Goal: Task Accomplishment & Management: Complete application form

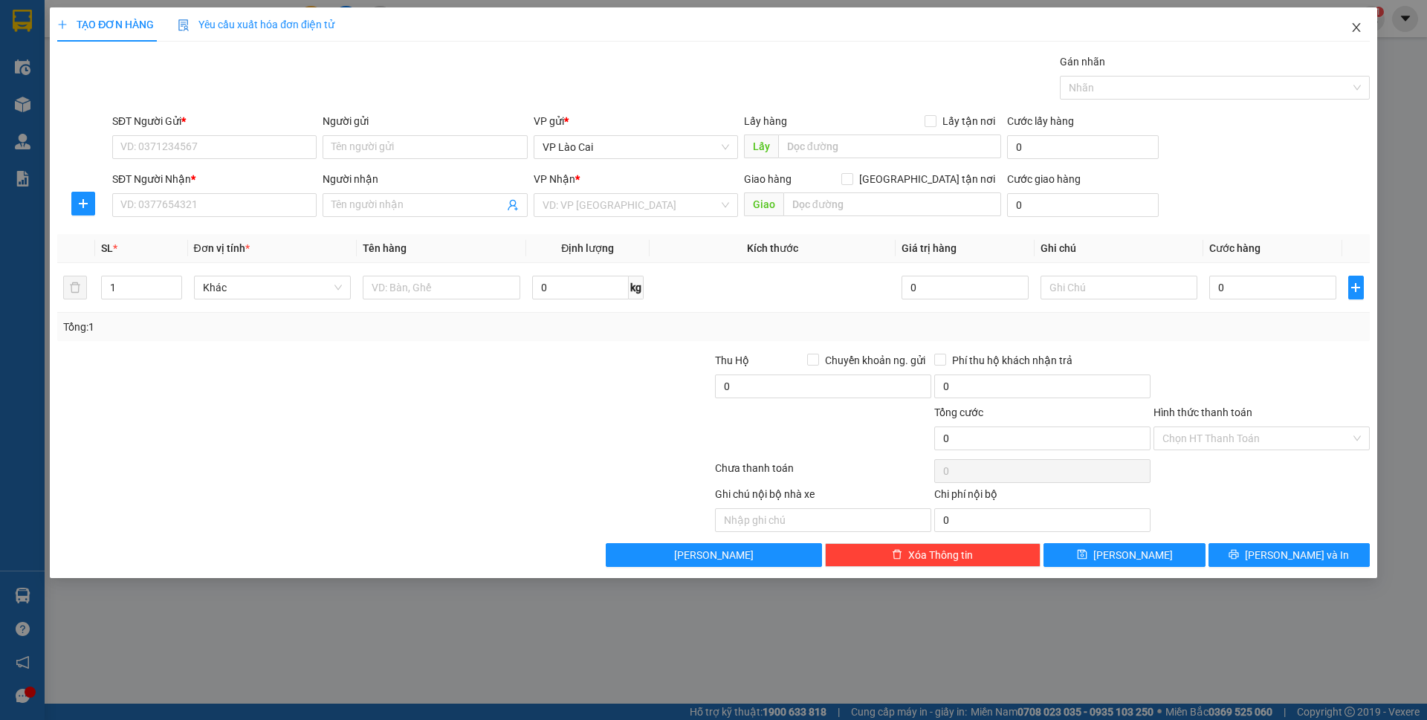
click at [1355, 28] on icon "close" at bounding box center [1356, 27] width 8 height 9
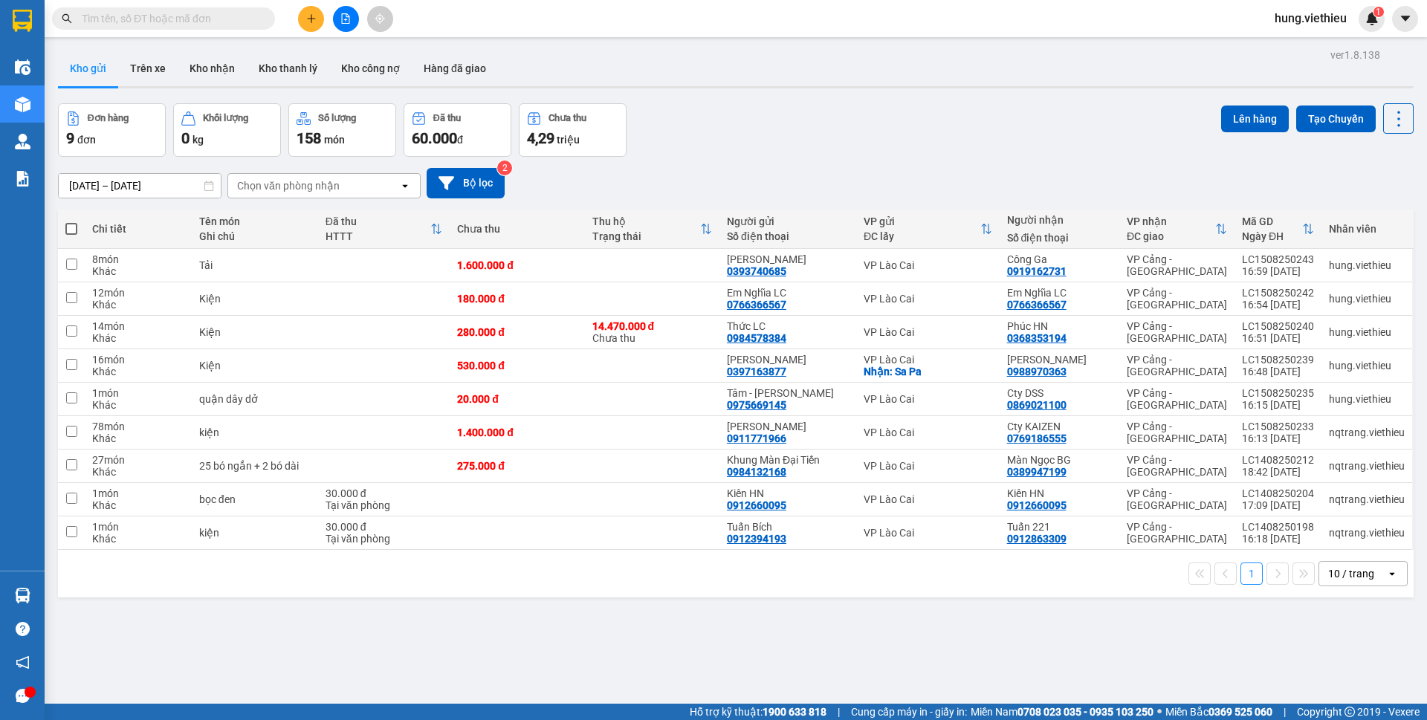
click at [1330, 574] on div "10 / trang" at bounding box center [1351, 573] width 46 height 15
click at [982, 632] on div "ver 1.8.138 Kho gửi Trên xe Kho nhận Kho thanh lý Kho công nợ Hàng đã giao Đơn …" at bounding box center [735, 405] width 1367 height 720
click at [1315, 543] on button at bounding box center [1325, 533] width 21 height 26
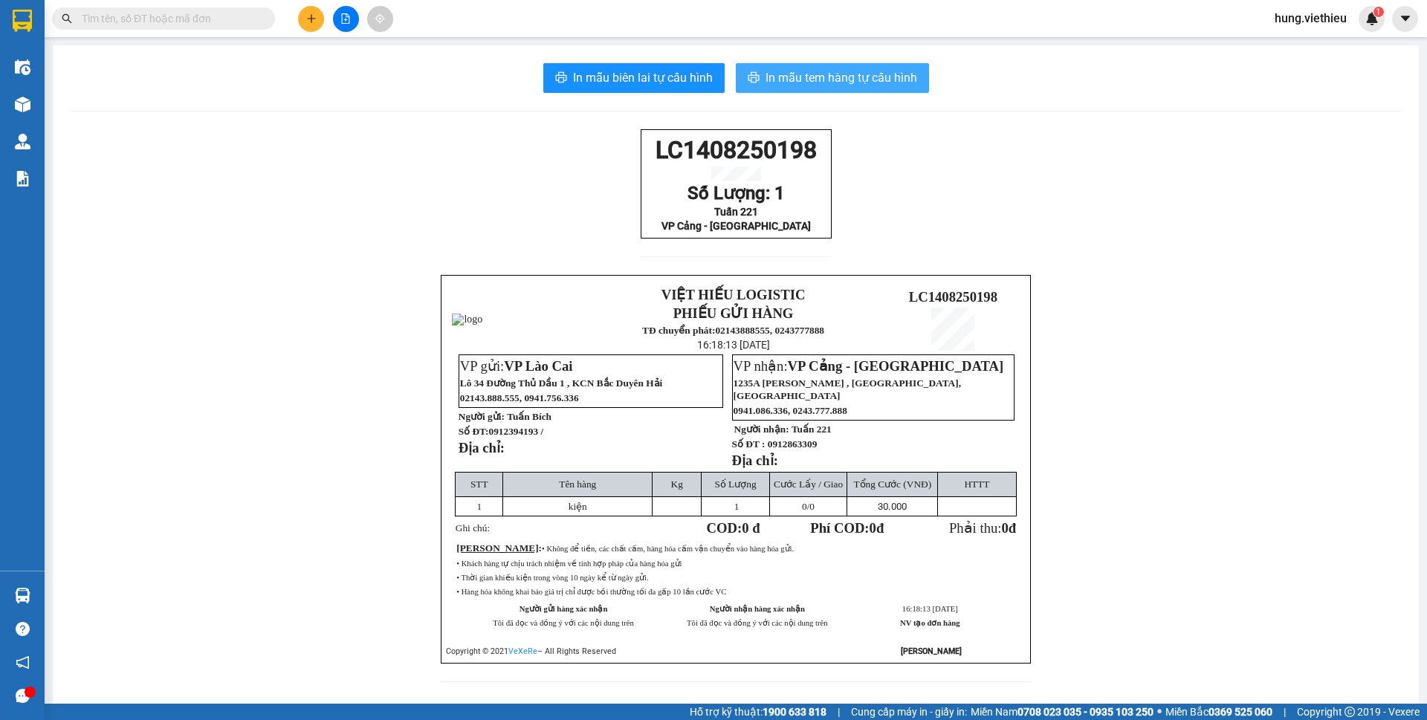
click at [868, 82] on span "In mẫu tem hàng tự cấu hình" at bounding box center [841, 77] width 152 height 19
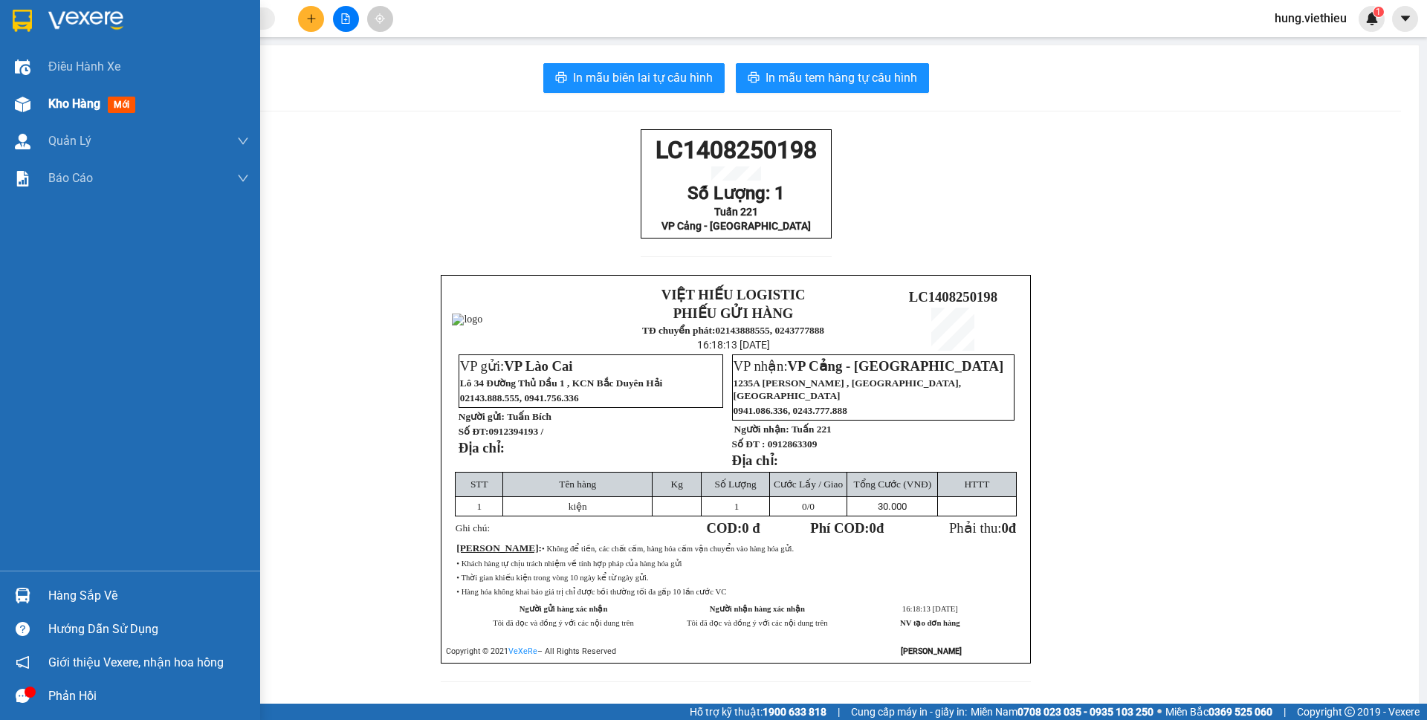
click at [85, 108] on span "Kho hàng" at bounding box center [74, 104] width 52 height 14
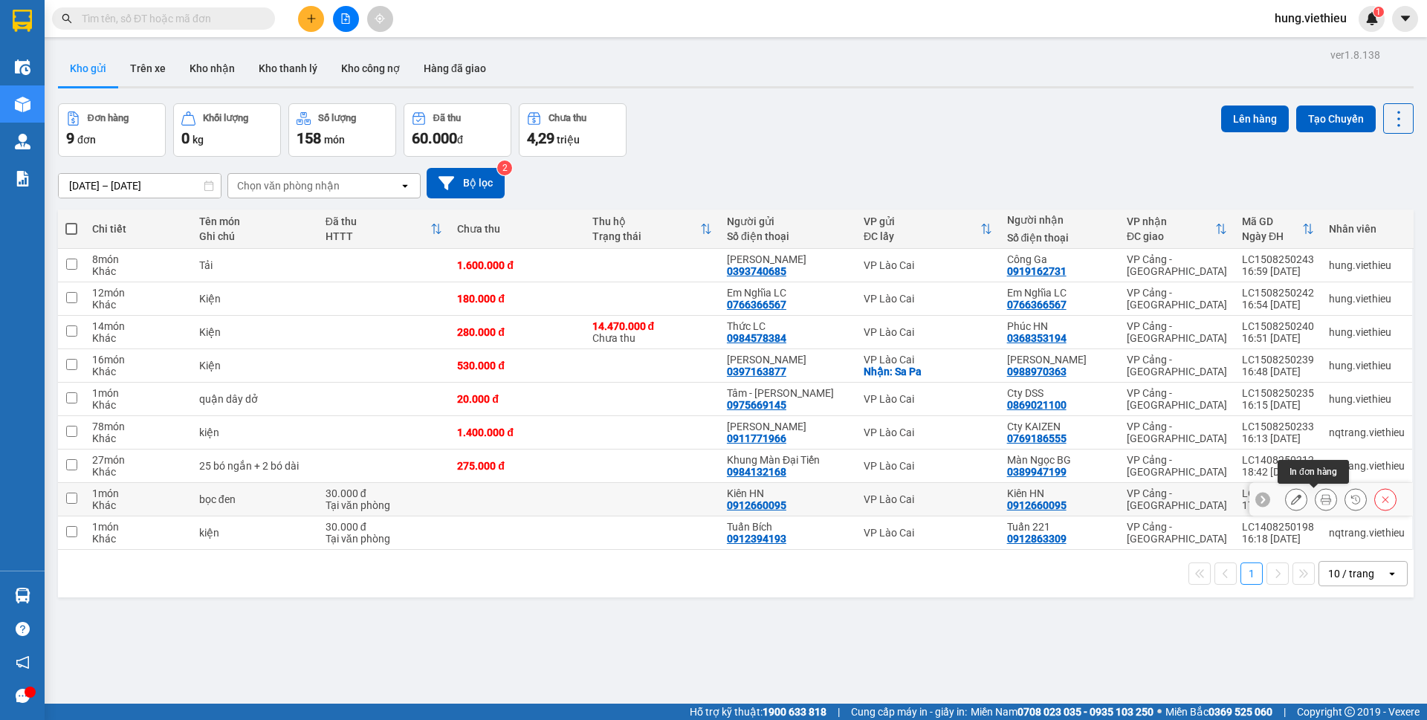
click at [1321, 500] on icon at bounding box center [1326, 499] width 10 height 10
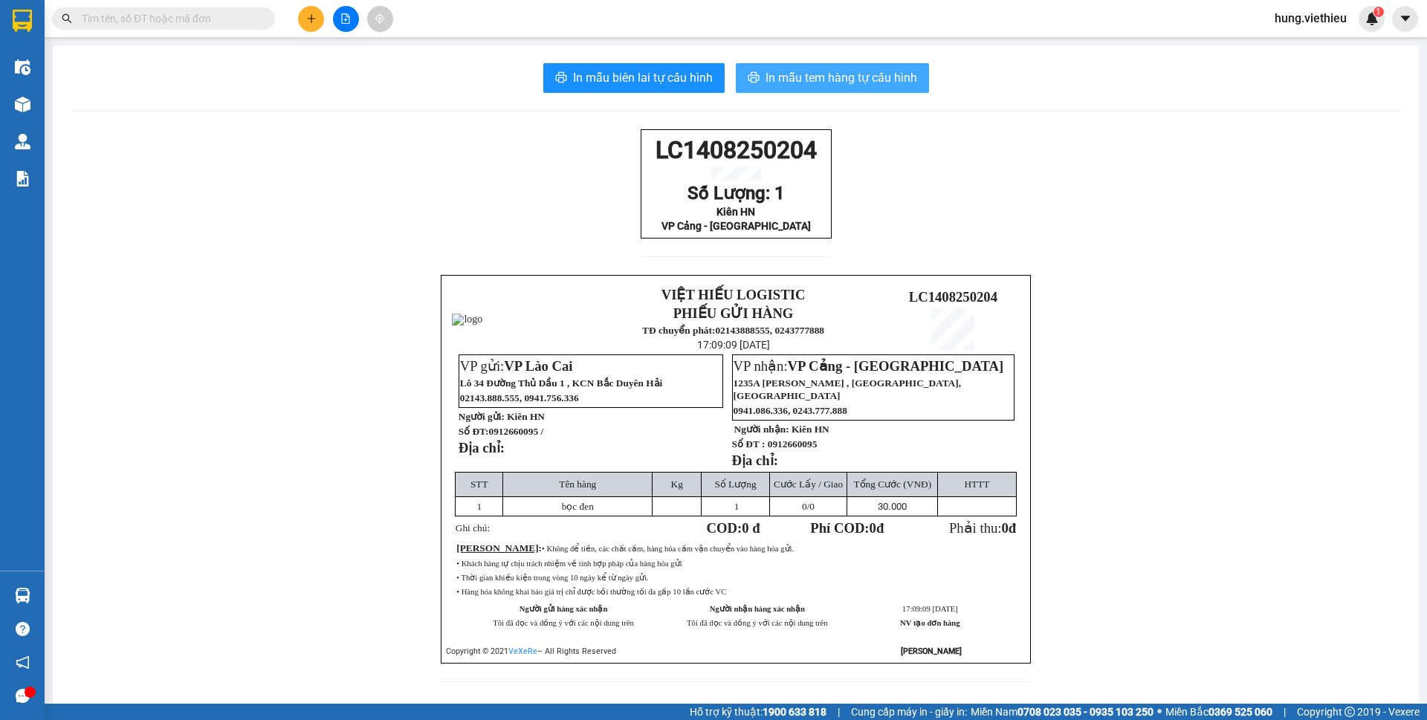
click at [869, 75] on span "In mẫu tem hàng tự cấu hình" at bounding box center [841, 77] width 152 height 19
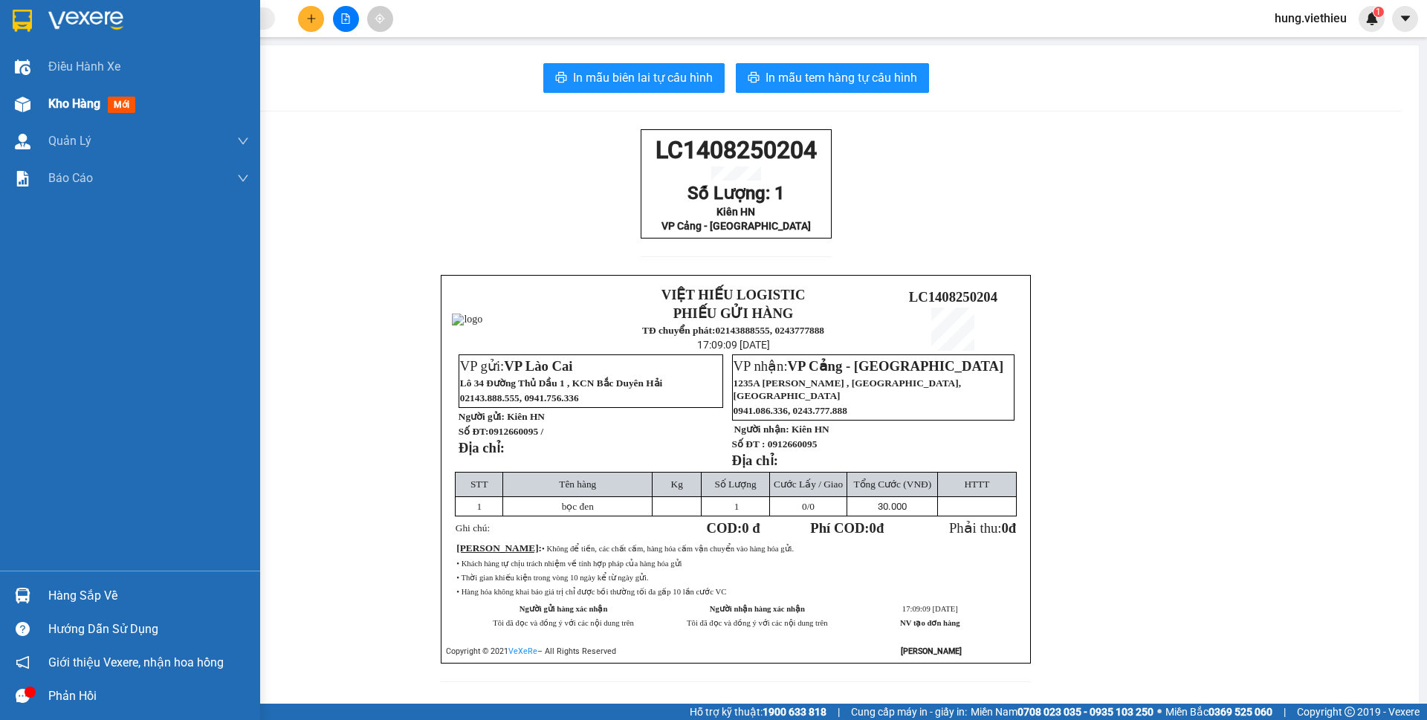
click at [118, 100] on span "mới" at bounding box center [121, 105] width 27 height 16
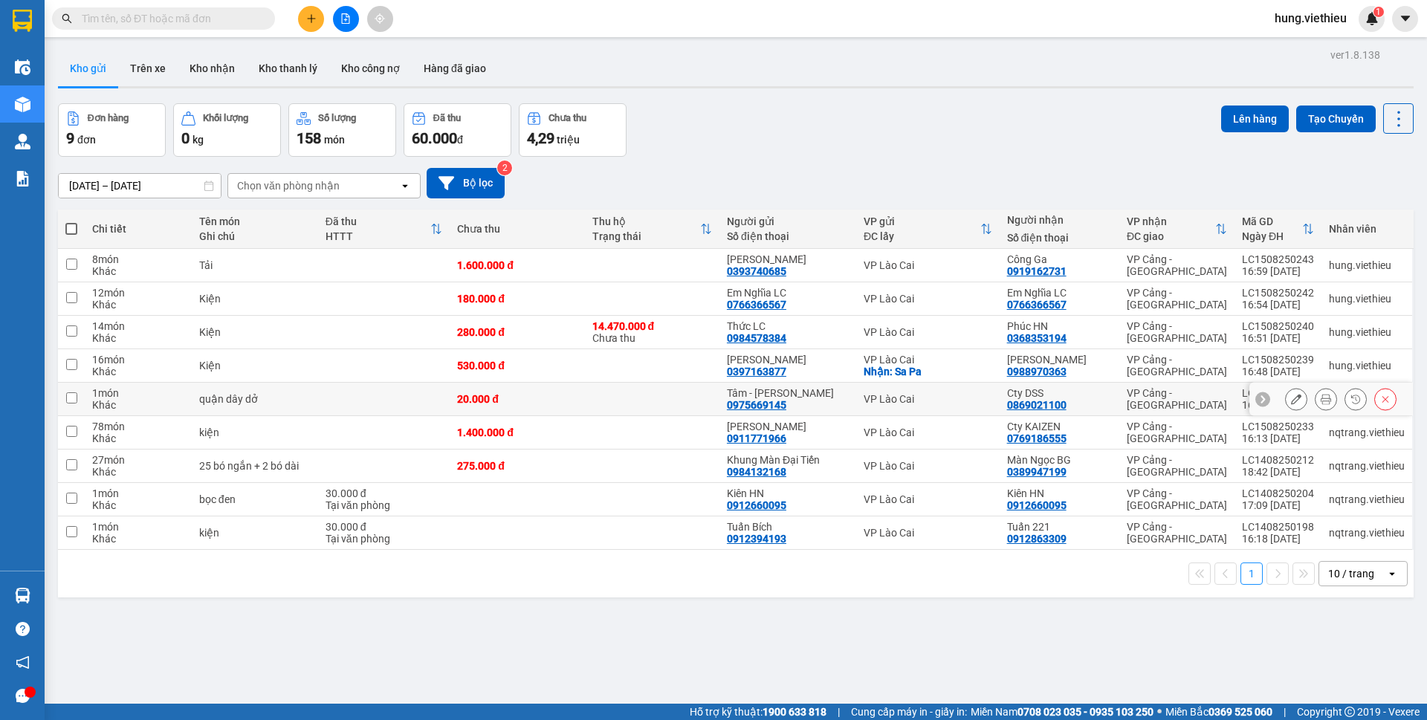
click at [1321, 400] on icon at bounding box center [1326, 399] width 10 height 10
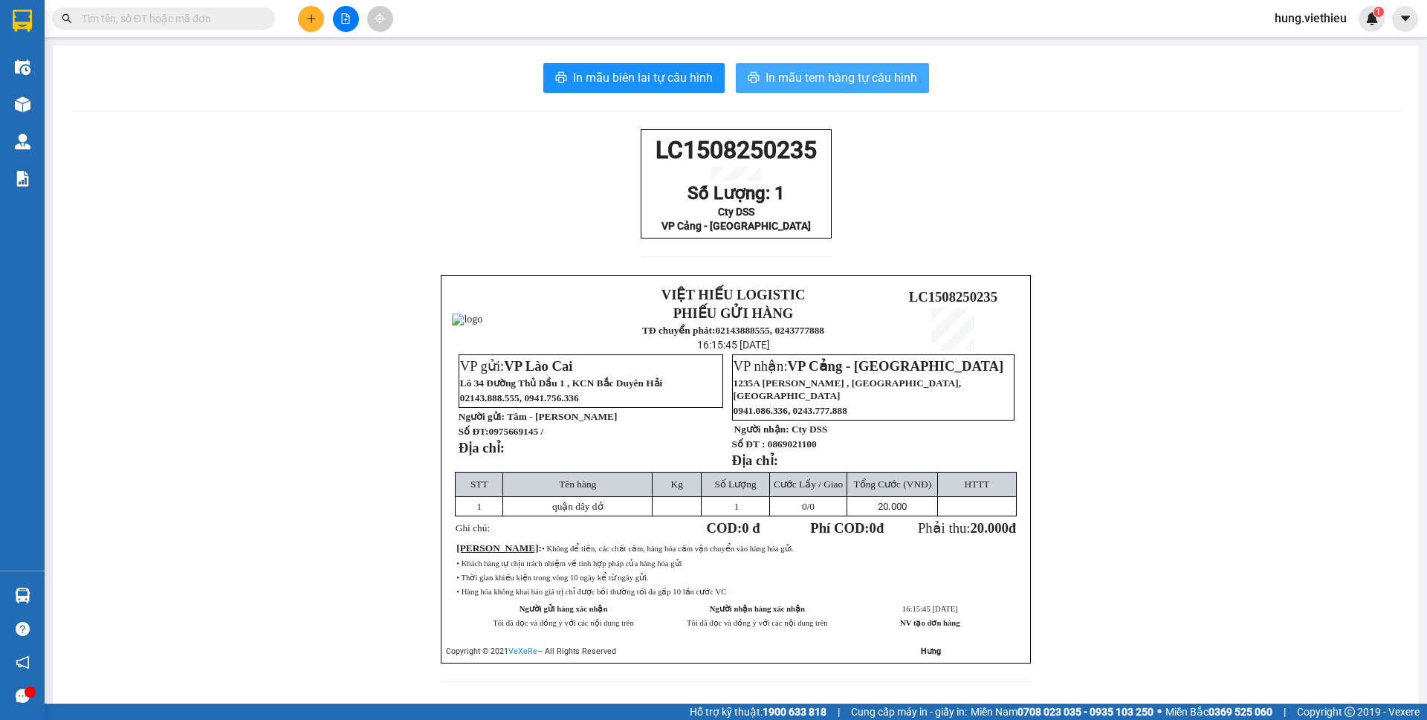
click at [855, 88] on button "In mẫu tem hàng tự cấu hình" at bounding box center [832, 78] width 193 height 30
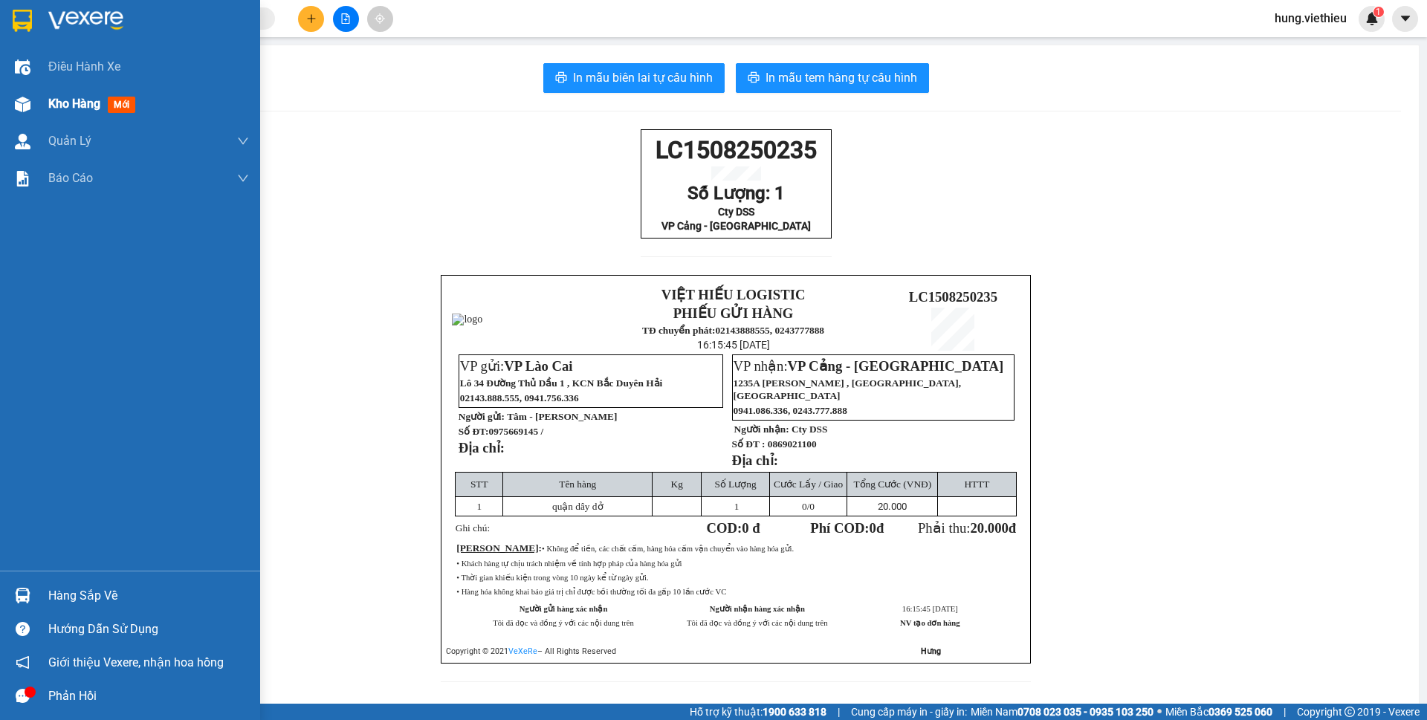
click at [67, 103] on span "Kho hàng" at bounding box center [74, 104] width 52 height 14
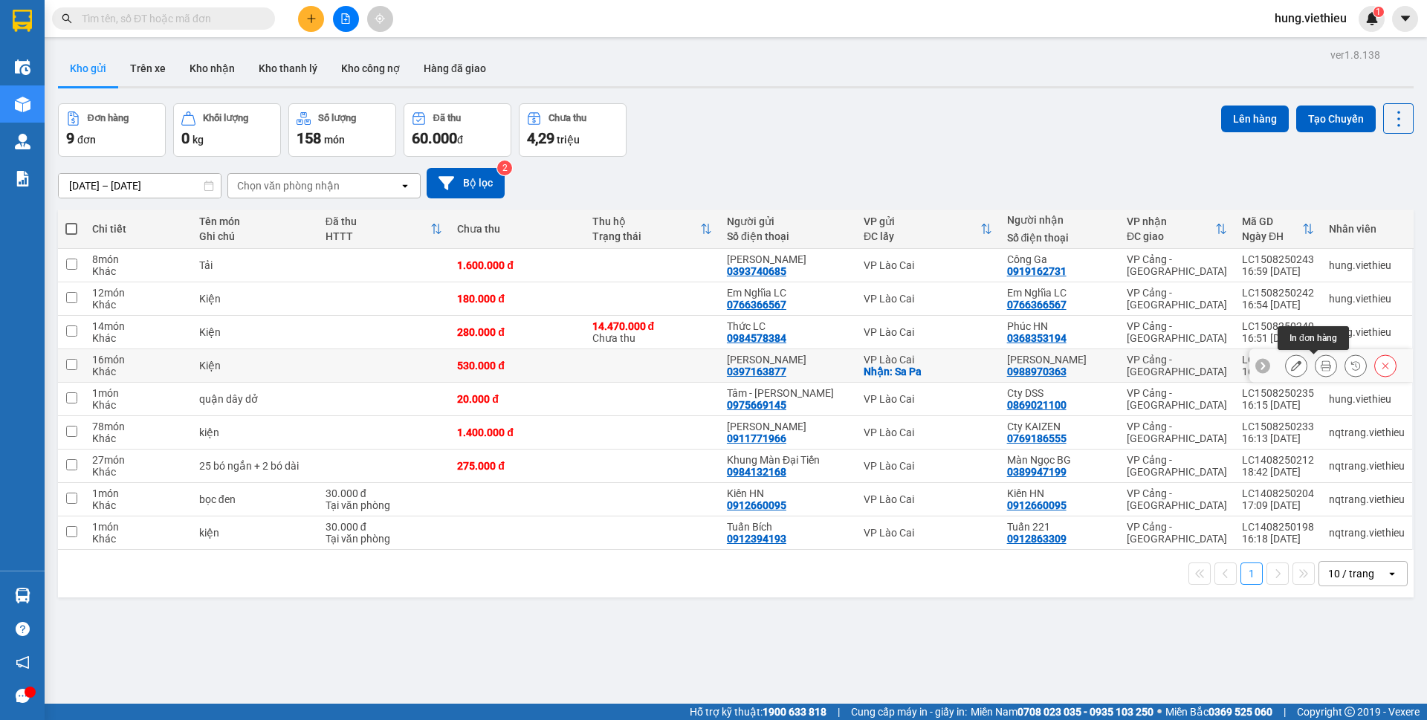
click at [1321, 369] on icon at bounding box center [1326, 365] width 10 height 10
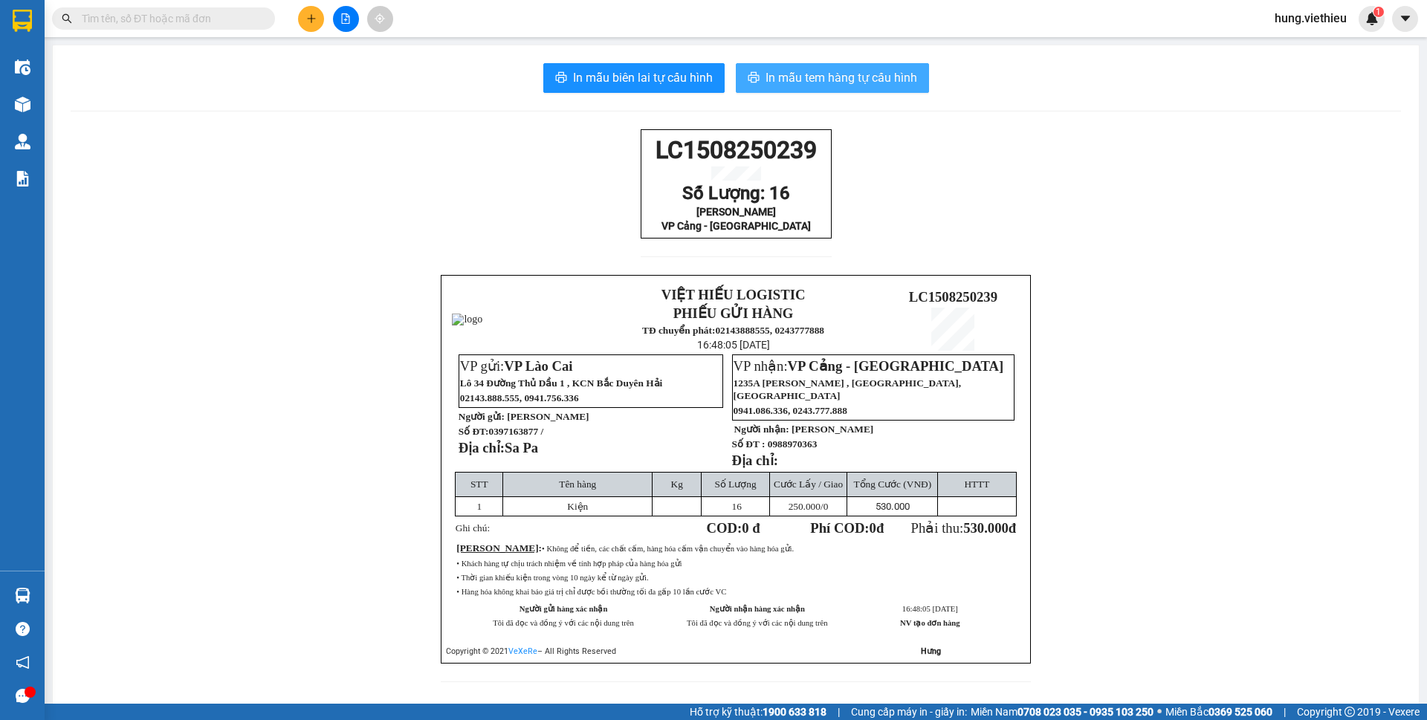
click at [831, 88] on button "In mẫu tem hàng tự cấu hình" at bounding box center [832, 78] width 193 height 30
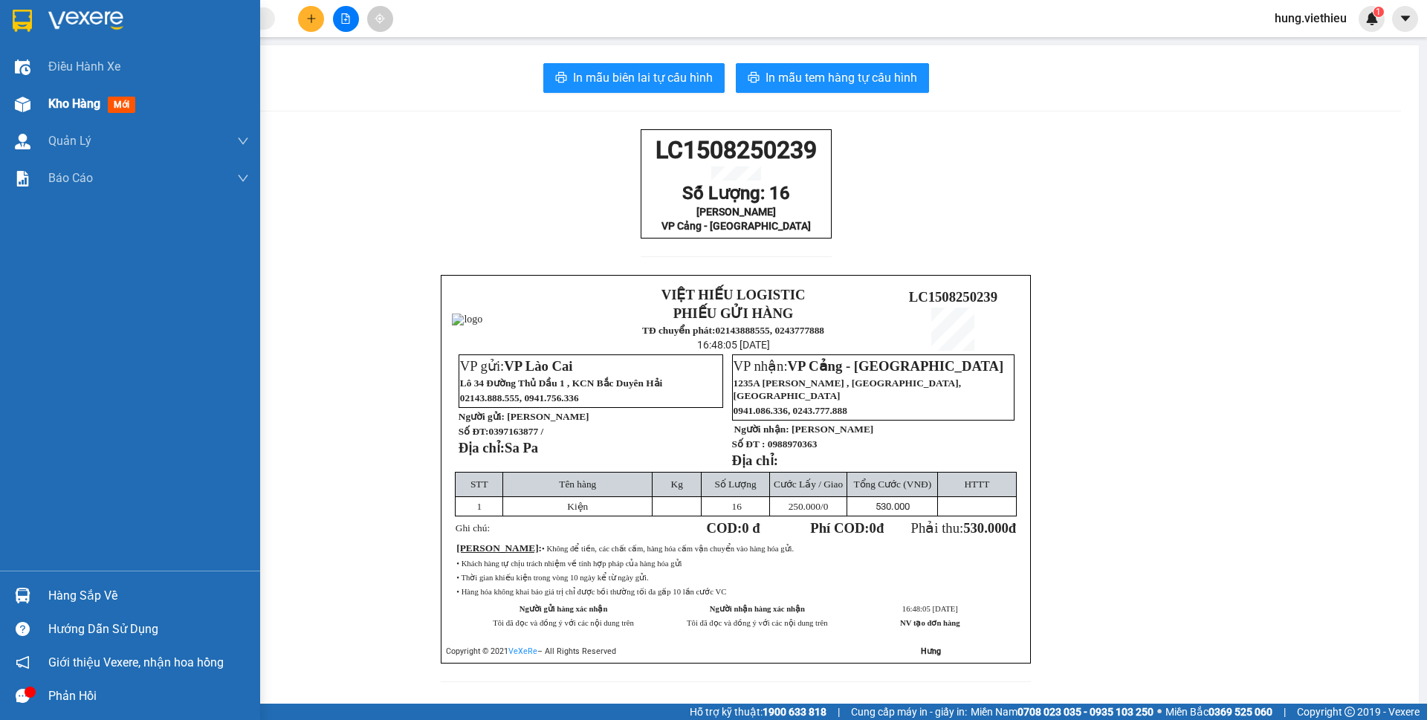
click at [87, 112] on div "Kho hàng mới" at bounding box center [94, 103] width 93 height 19
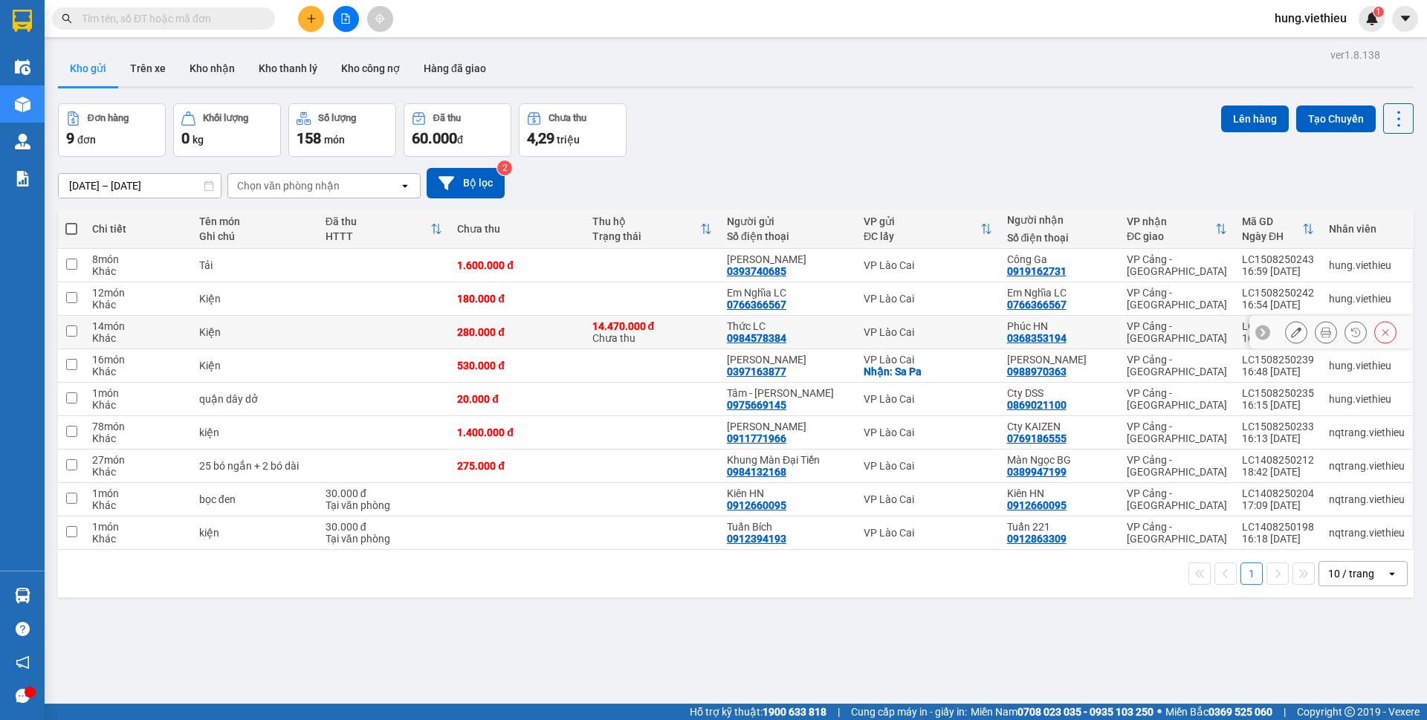
click at [1321, 335] on icon at bounding box center [1326, 332] width 10 height 10
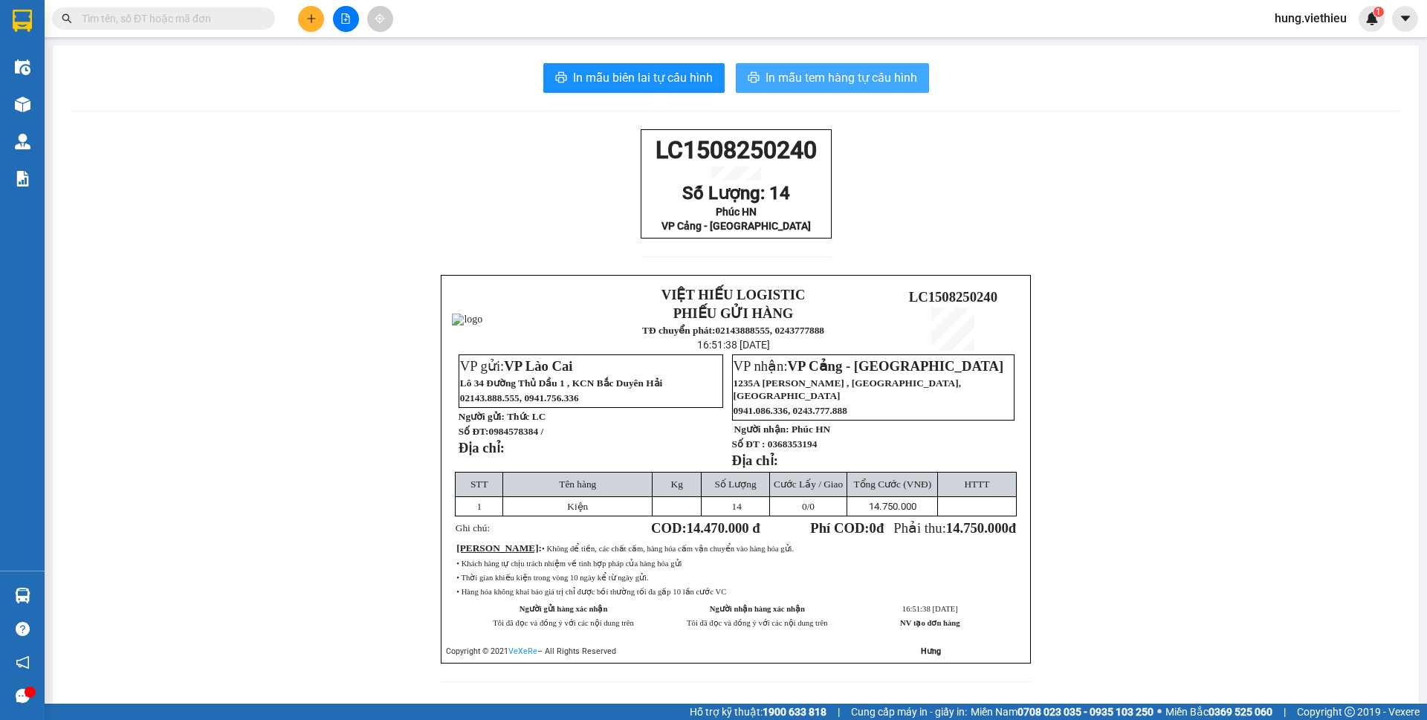
click at [828, 80] on span "In mẫu tem hàng tự cấu hình" at bounding box center [841, 77] width 152 height 19
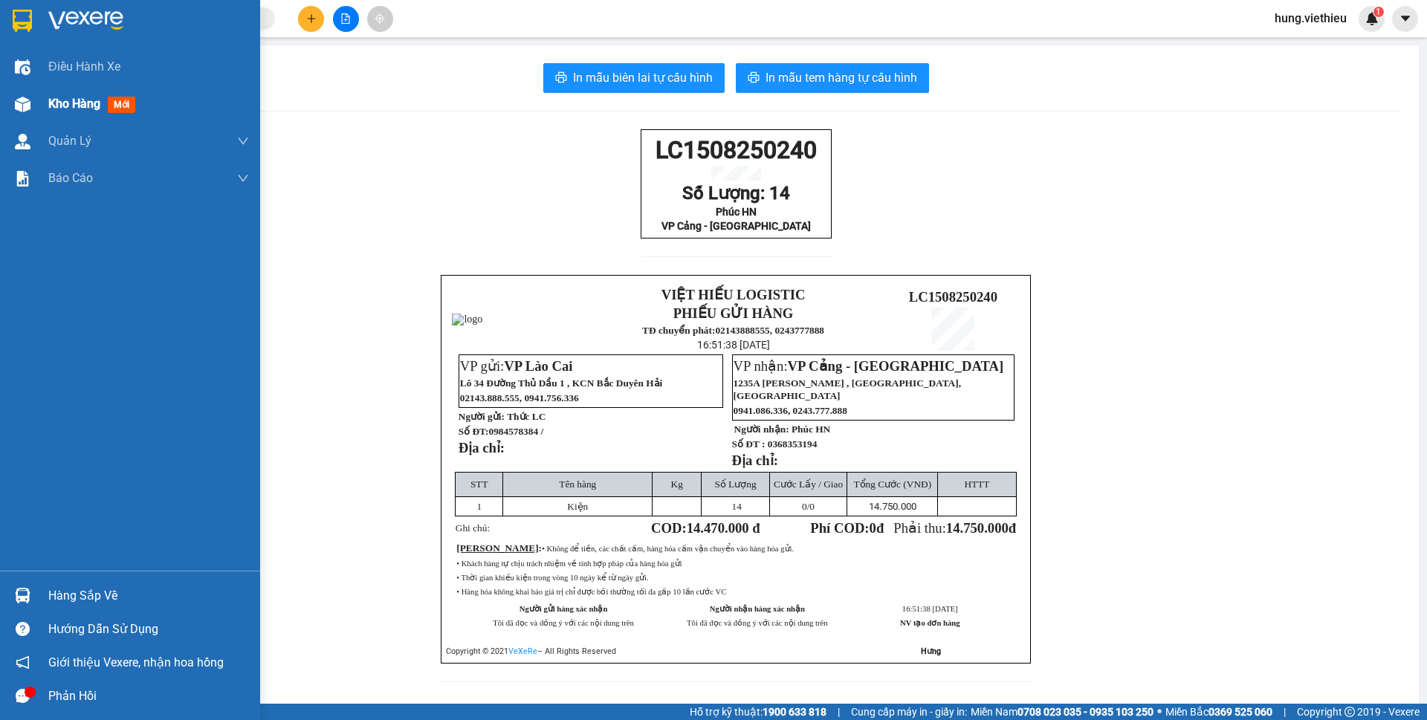
click at [94, 112] on div "Kho hàng mới" at bounding box center [94, 103] width 93 height 19
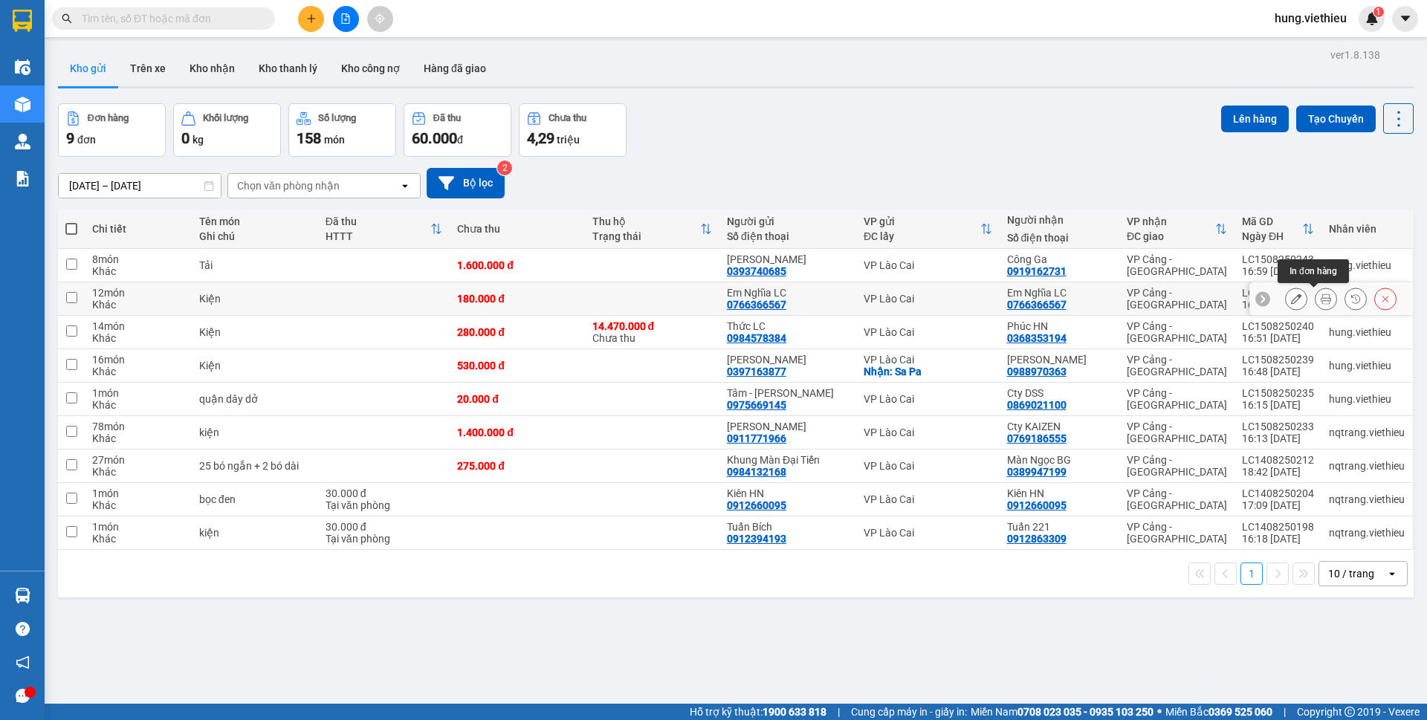
click at [1321, 302] on icon at bounding box center [1326, 299] width 10 height 10
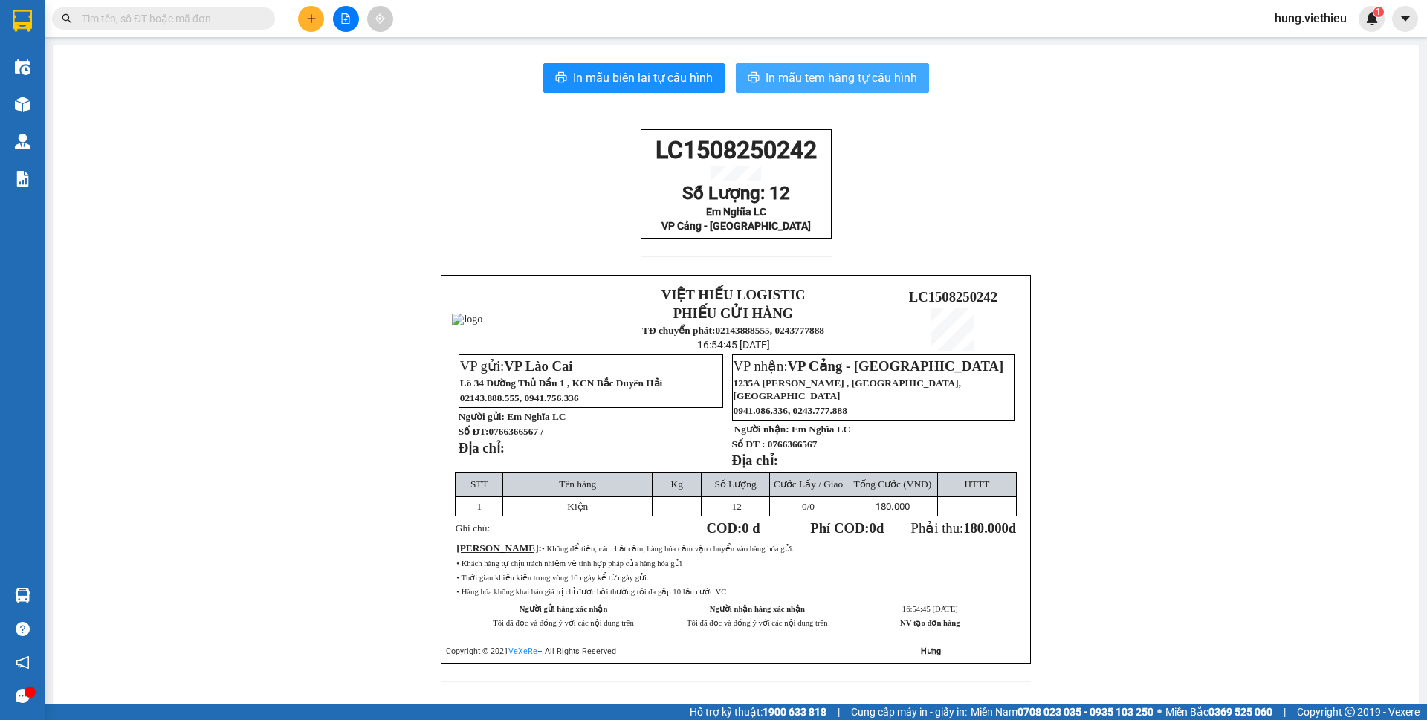
click at [864, 81] on span "In mẫu tem hàng tự cấu hình" at bounding box center [841, 77] width 152 height 19
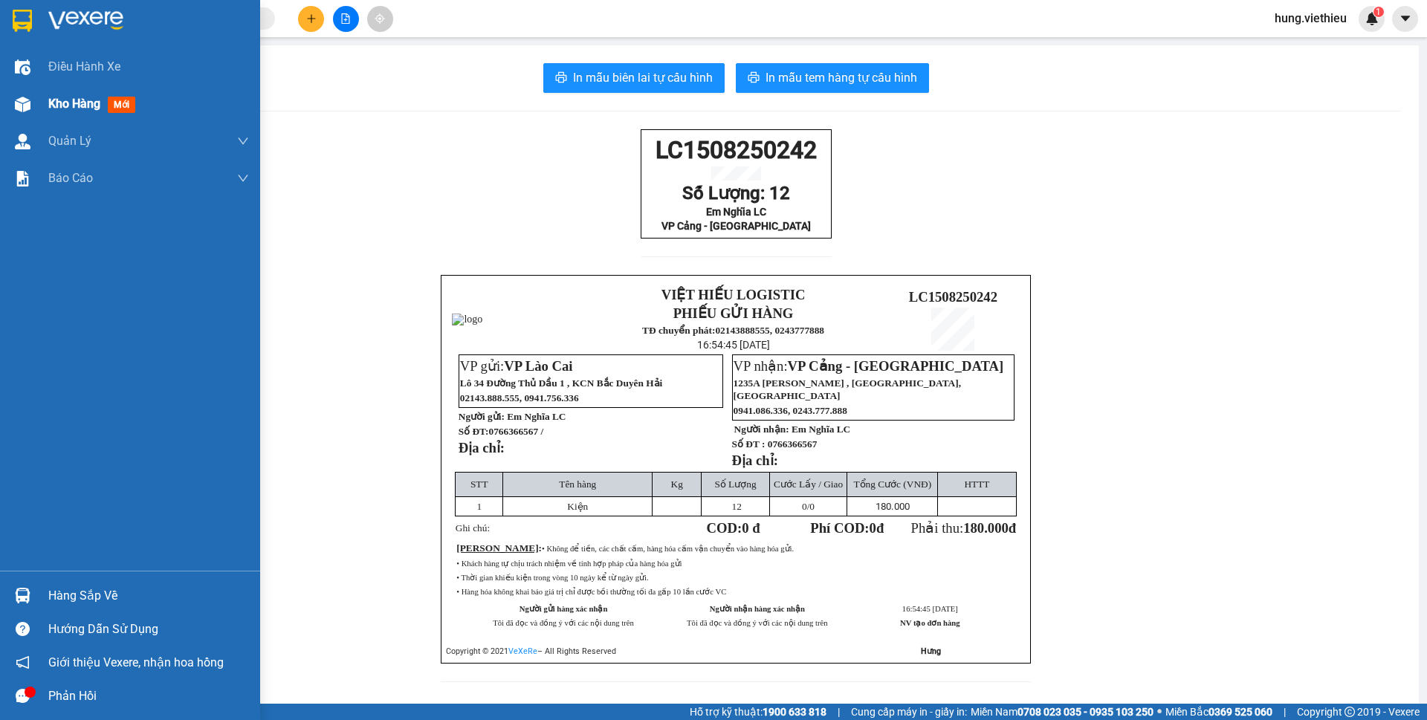
click at [97, 103] on span "Kho hàng" at bounding box center [74, 104] width 52 height 14
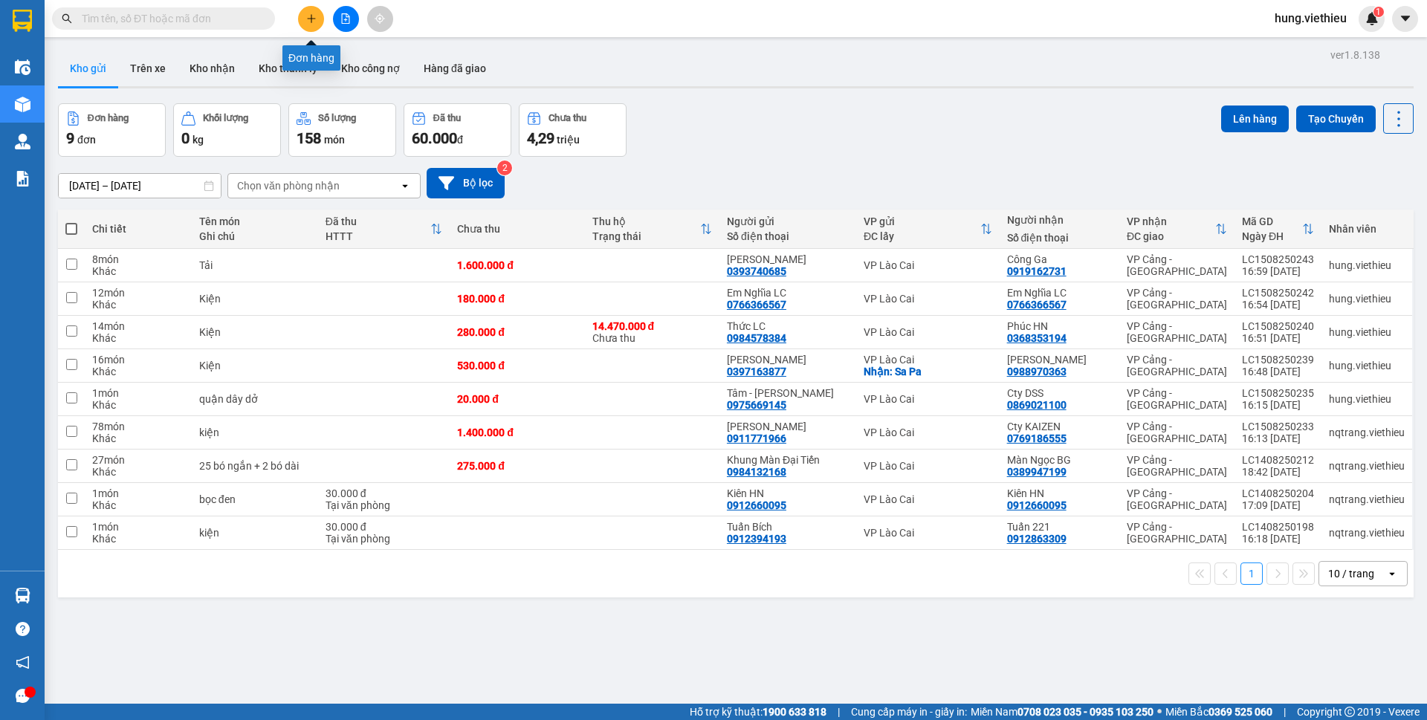
click at [307, 25] on button at bounding box center [311, 19] width 26 height 26
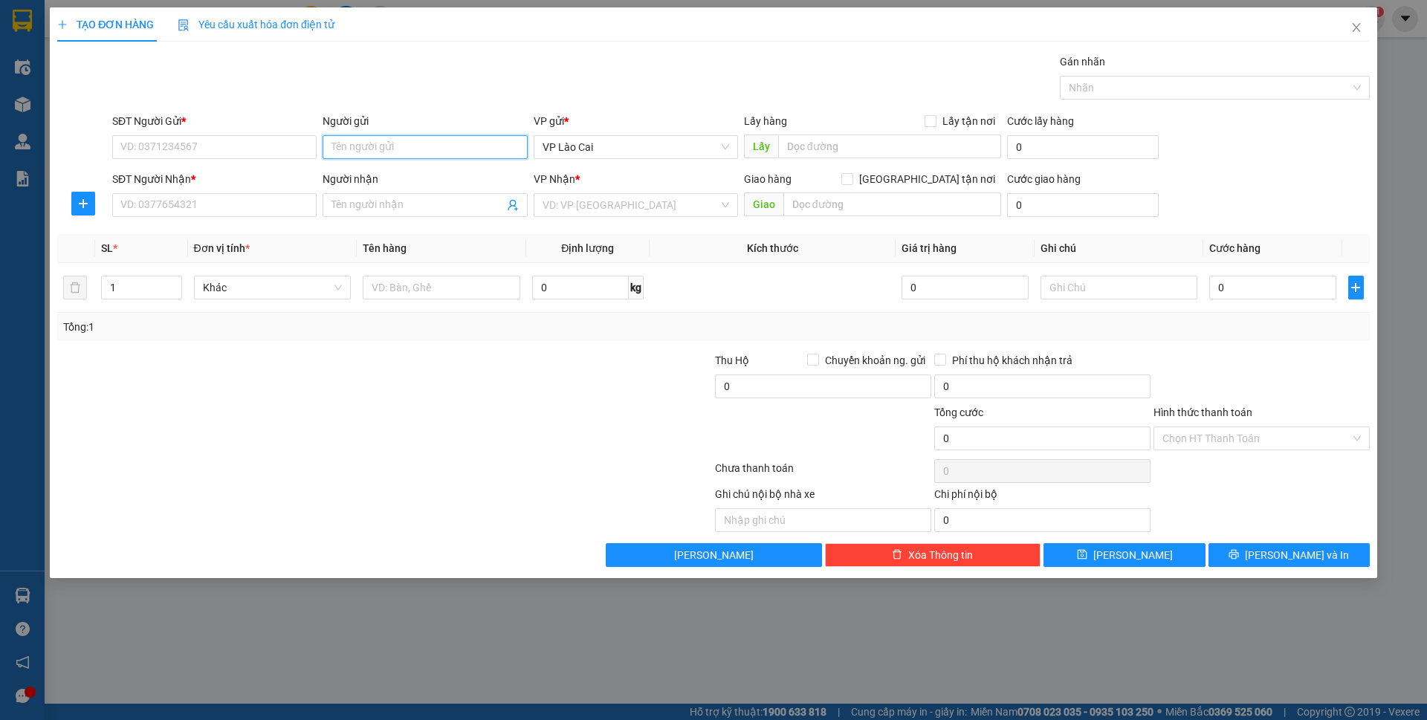
click at [456, 146] on input "Người gửi" at bounding box center [425, 147] width 204 height 24
type input "a"
type input "ả"
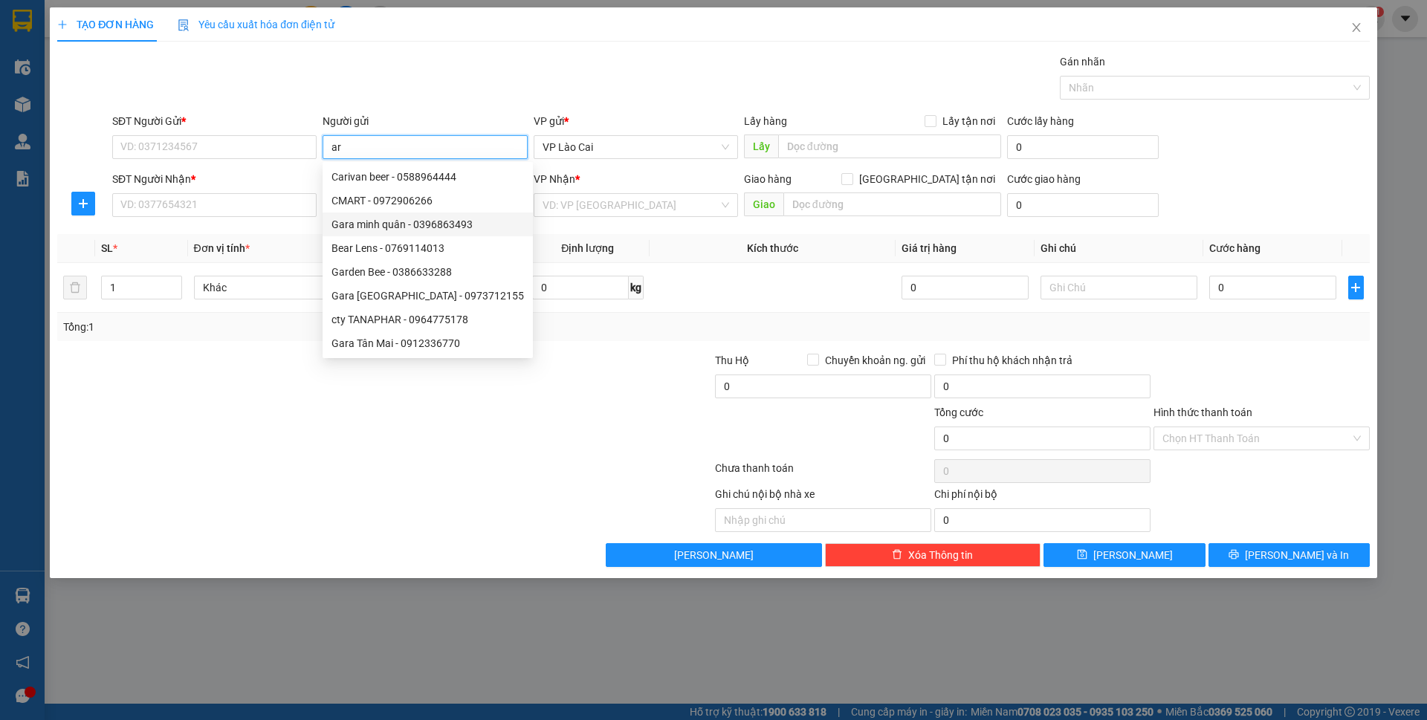
drag, startPoint x: 347, startPoint y: 146, endPoint x: 328, endPoint y: 153, distance: 20.7
click at [328, 153] on input "ar" at bounding box center [425, 147] width 204 height 24
type input "a"
type input "á"
type input "a"
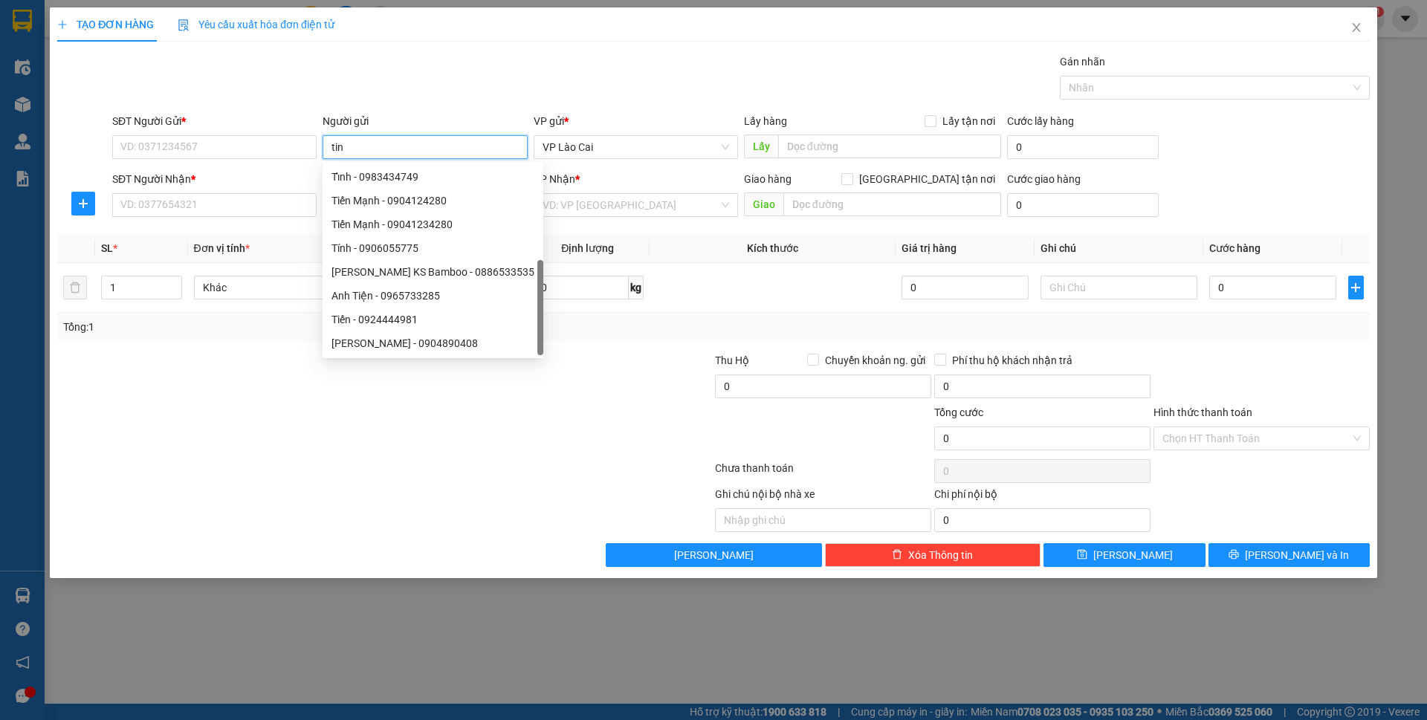
type input "tino"
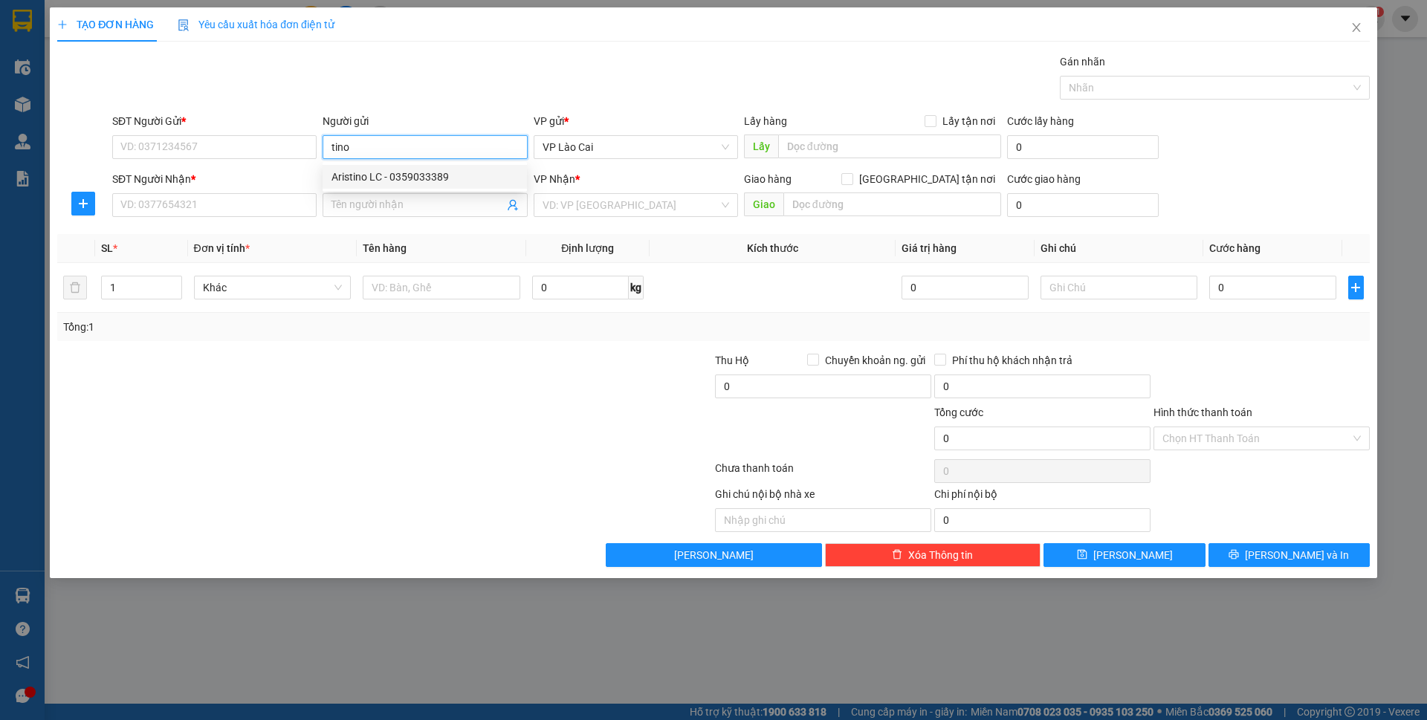
click at [367, 181] on div "Aristino LC - 0359033389" at bounding box center [424, 177] width 187 height 16
type input "0359033389"
type input "Aristino LC"
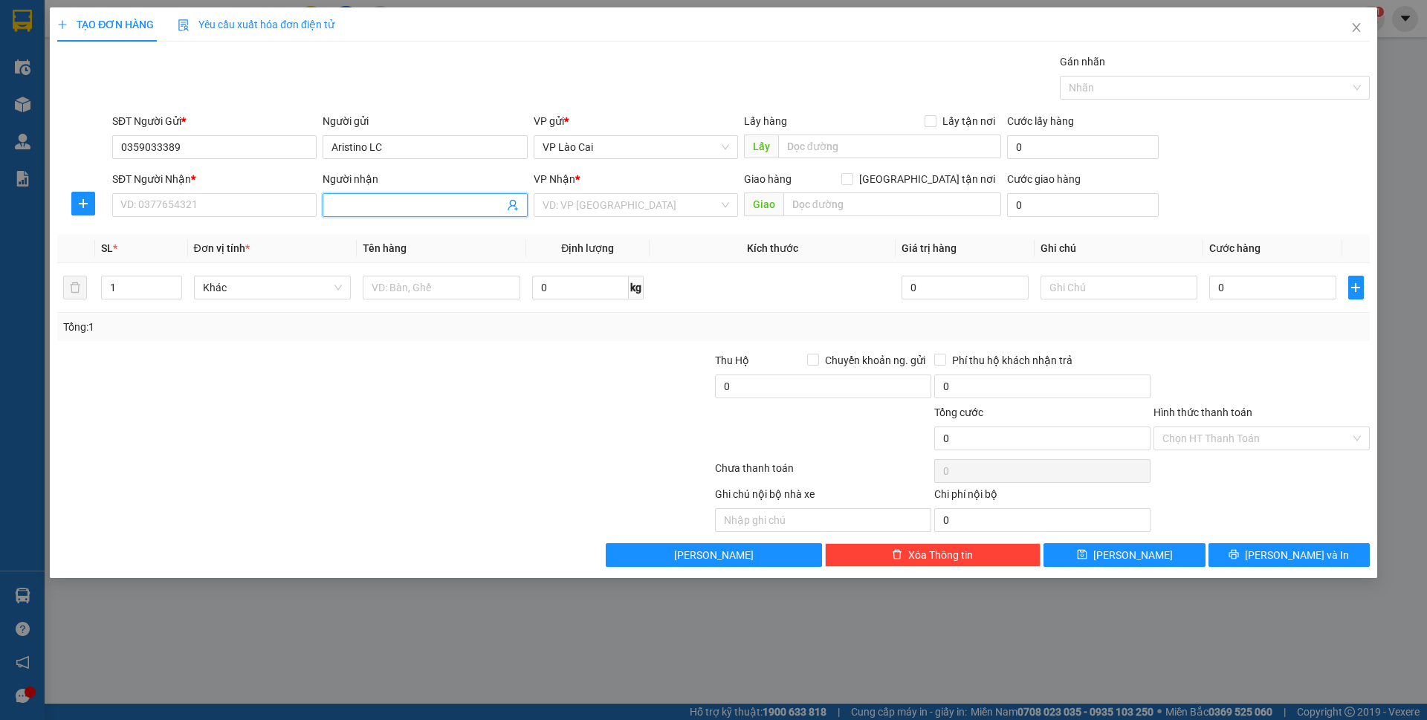
click at [513, 207] on icon "user-add" at bounding box center [513, 205] width 12 height 12
click at [528, 169] on span "A Thọ" at bounding box center [535, 168] width 27 height 12
type input "0976395945"
type input "A Thọ"
drag, startPoint x: 138, startPoint y: 291, endPoint x: 147, endPoint y: 289, distance: 9.2
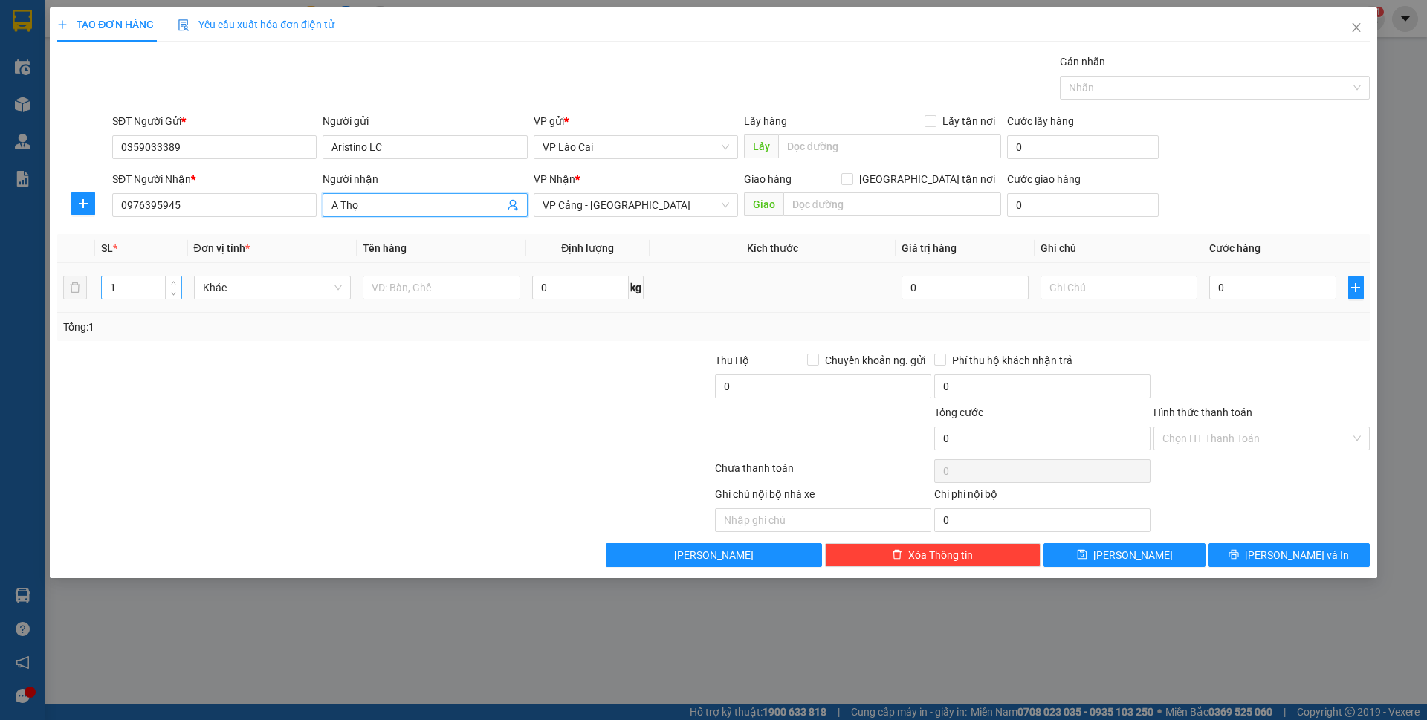
click at [147, 289] on input "1" at bounding box center [141, 287] width 79 height 22
type input "2"
click at [171, 282] on icon "up" at bounding box center [173, 284] width 5 height 5
click at [460, 294] on input "text" at bounding box center [442, 288] width 158 height 24
type input "Kiện"
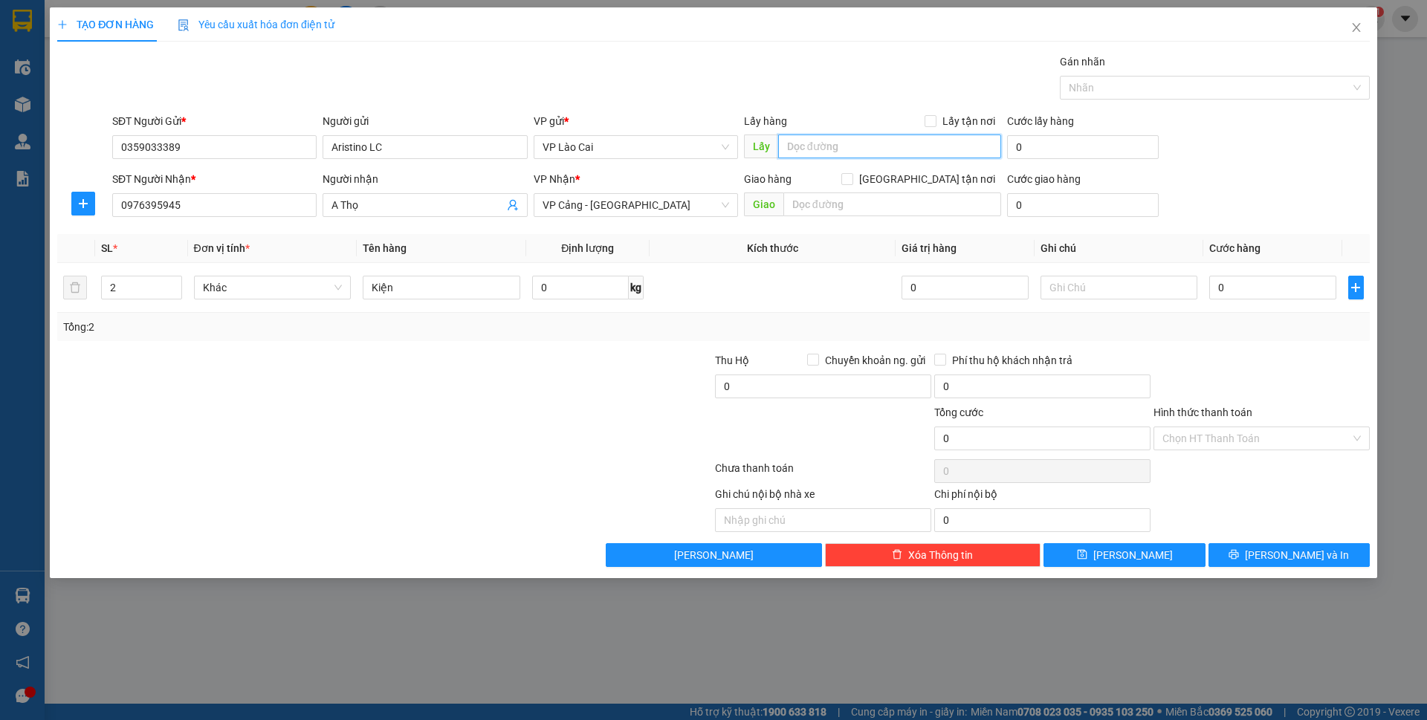
click at [832, 144] on input "text" at bounding box center [889, 147] width 223 height 24
click at [935, 121] on input "Lấy tận nơi" at bounding box center [929, 120] width 10 height 10
checkbox input "true"
click at [877, 147] on input "text" at bounding box center [889, 147] width 223 height 24
click at [865, 149] on input "025 Hoàng Liên (Ship" at bounding box center [889, 147] width 223 height 24
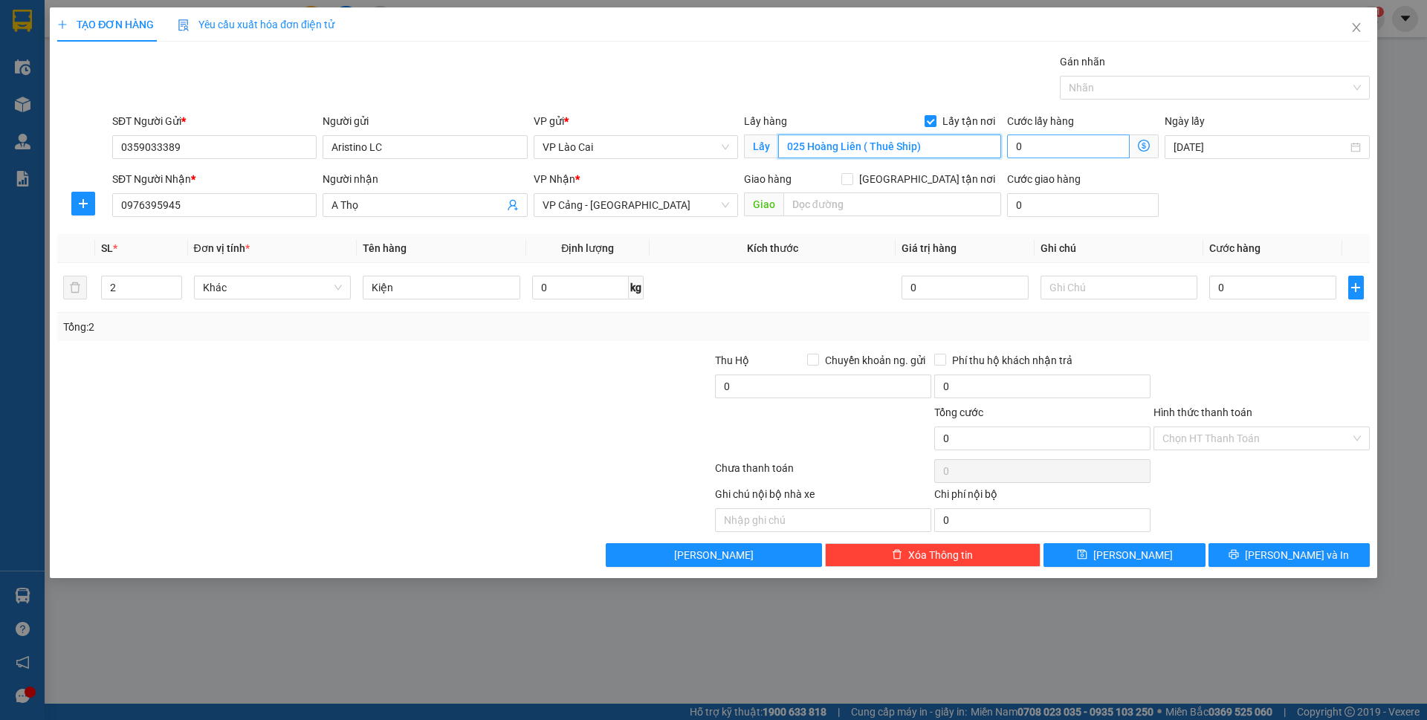
type input "025 Hoàng Liên ( Thuê Ship)"
click at [1049, 147] on input "0" at bounding box center [1068, 147] width 123 height 24
type input "3"
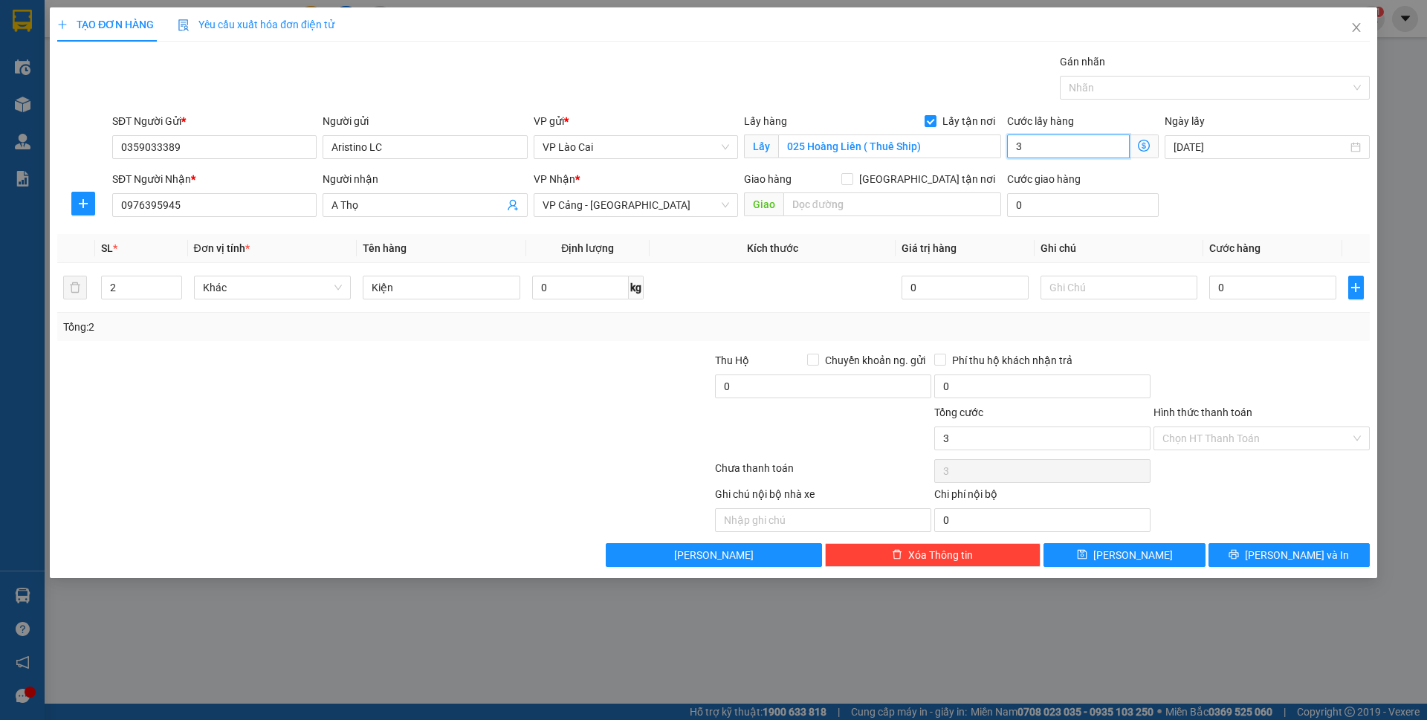
type input "30"
type input "300"
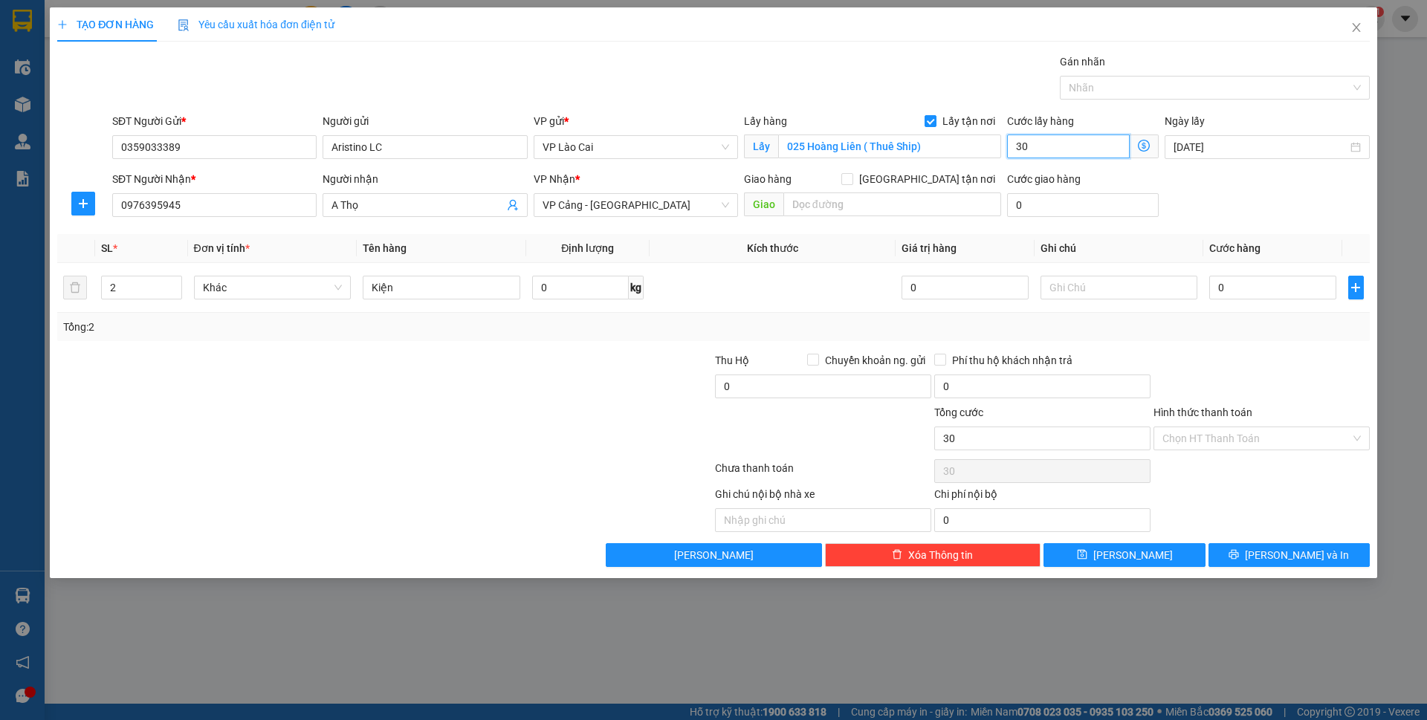
type input "300"
type input "3.000"
type input "30.000"
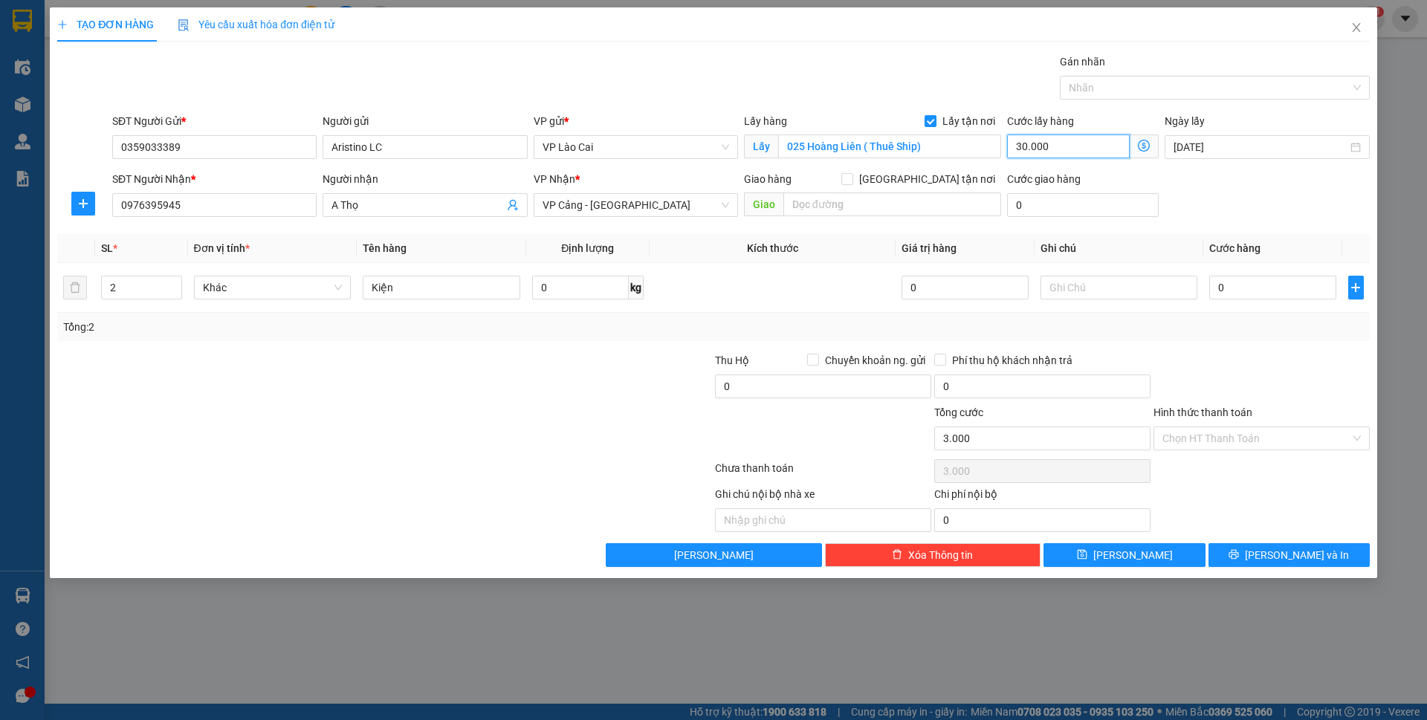
type input "30.000"
click at [1240, 297] on input "0" at bounding box center [1272, 288] width 126 height 24
type input "1"
type input "30.001"
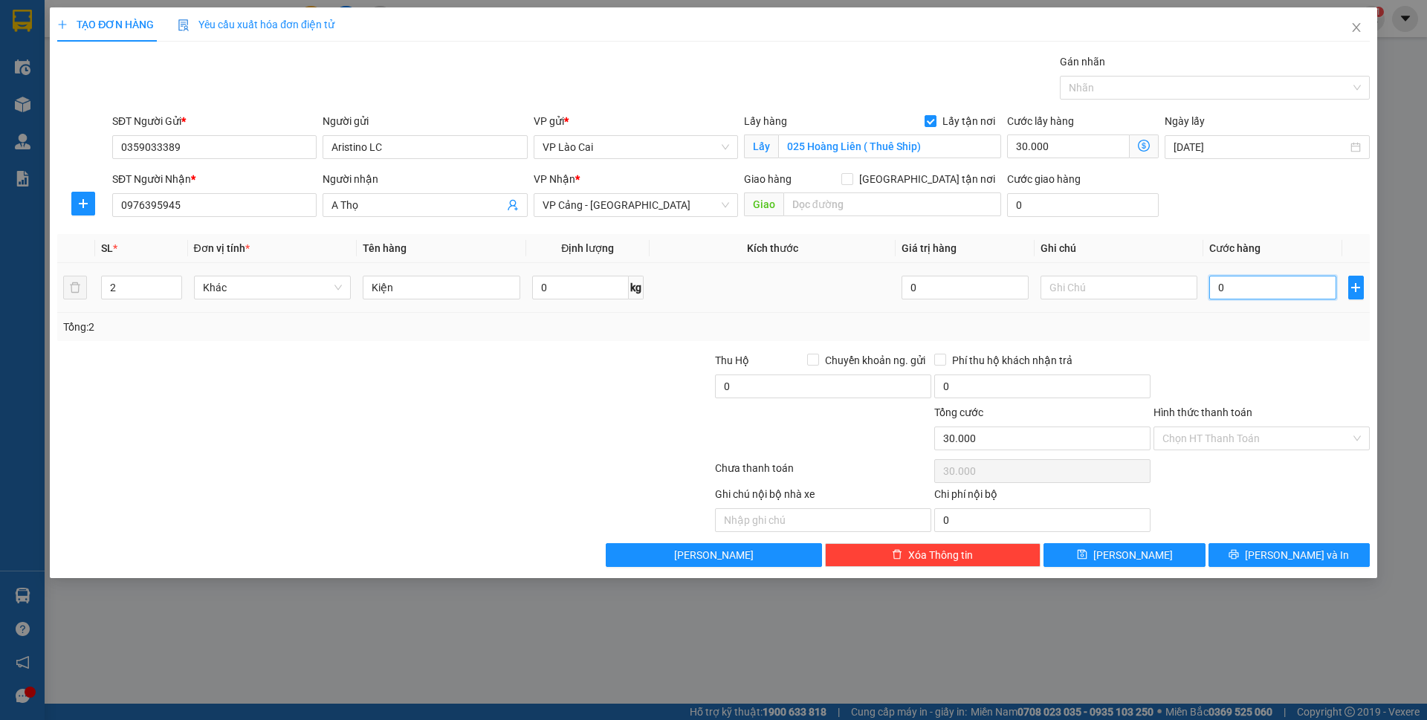
type input "30.001"
type input "10"
type input "30.010"
type input "100"
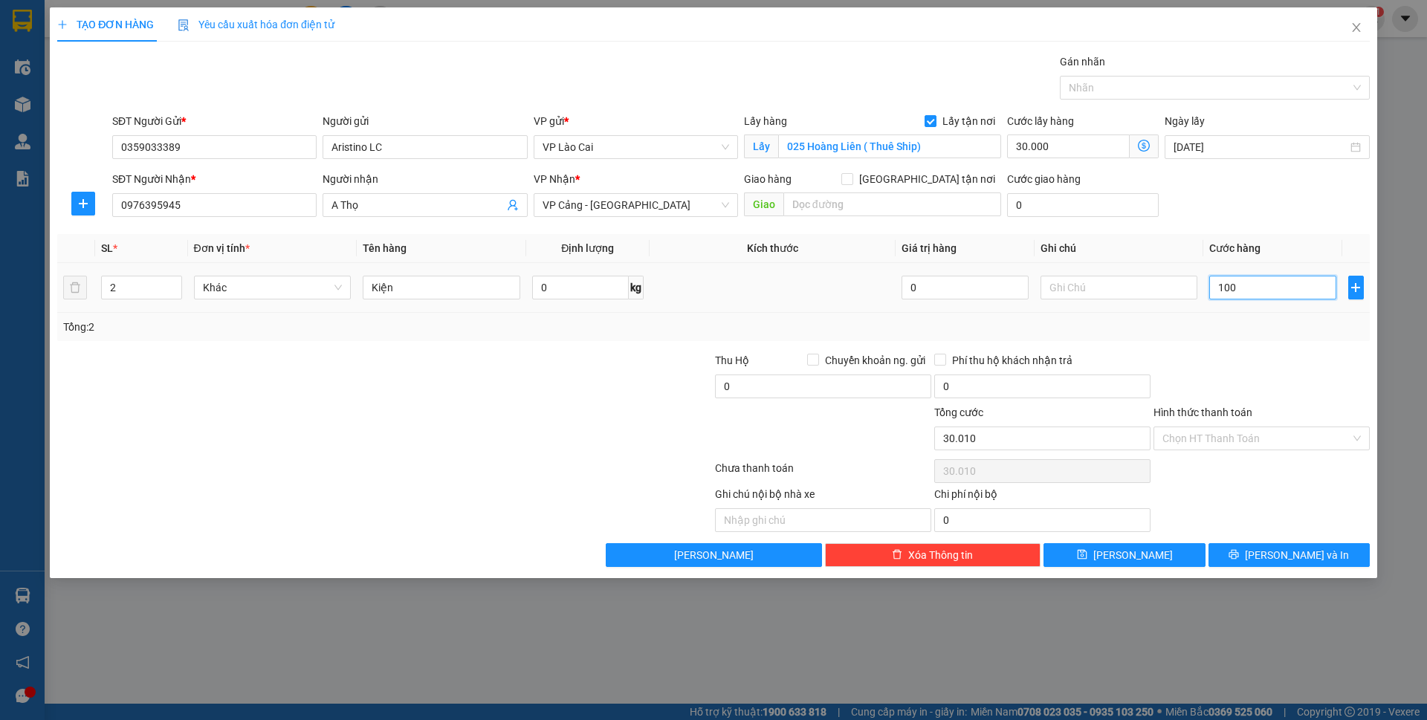
type input "30.100"
type input "1.000"
type input "31.000"
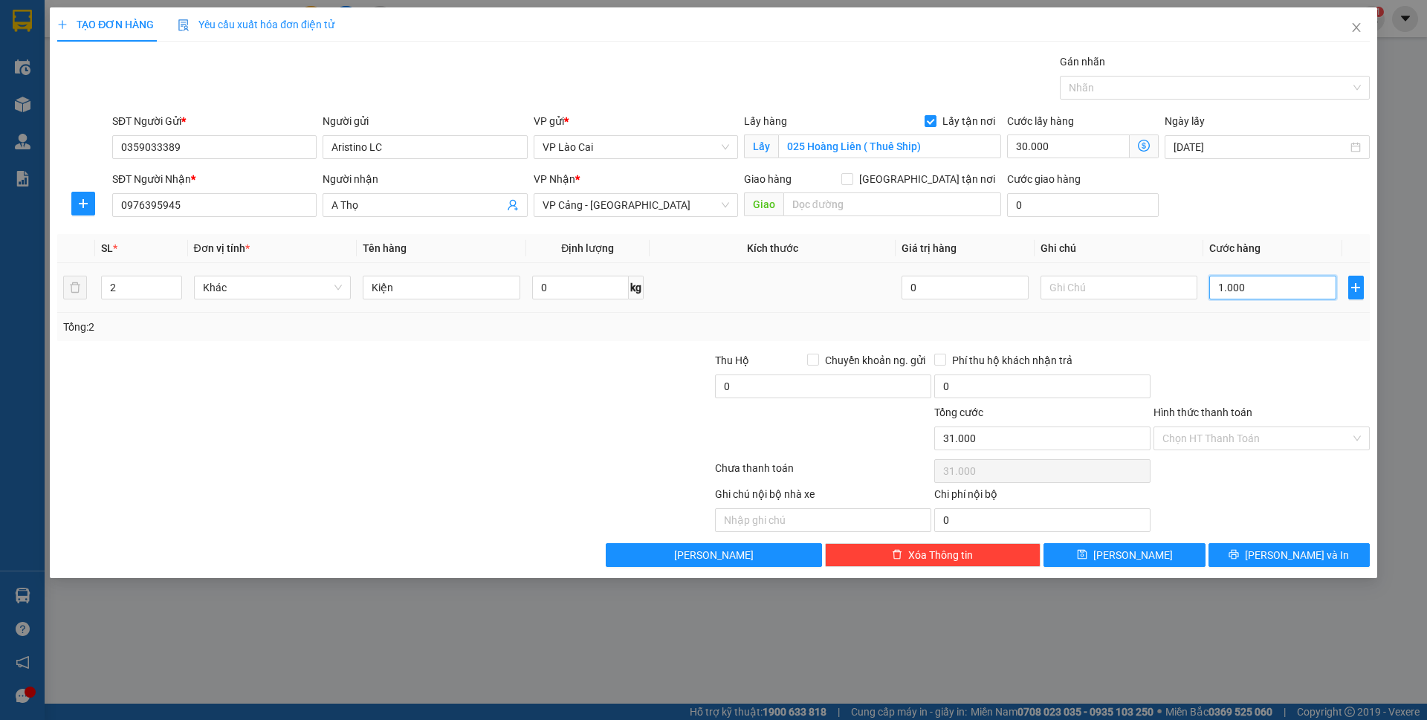
type input "10.000"
type input "40.000"
type input "100.000"
type input "130.000"
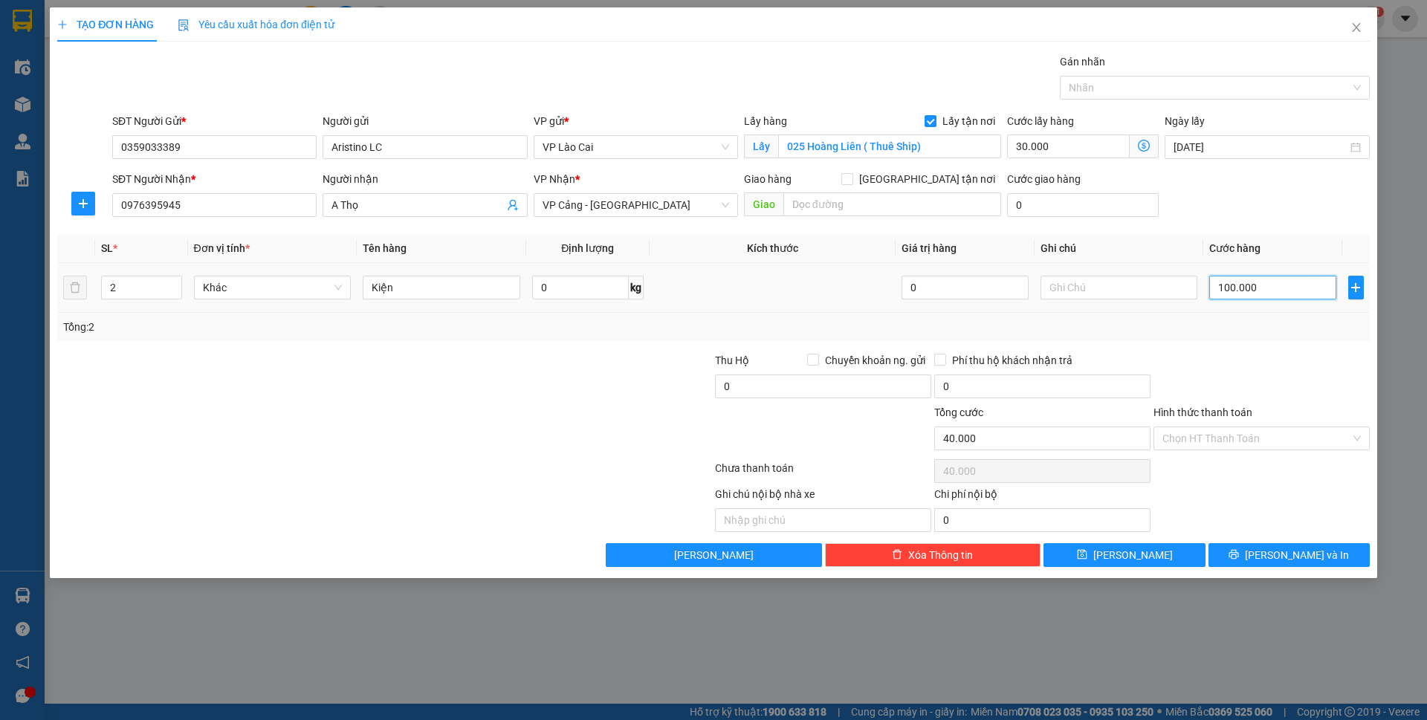
type input "130.000"
click at [1259, 560] on button "[PERSON_NAME] và In" at bounding box center [1288, 555] width 161 height 24
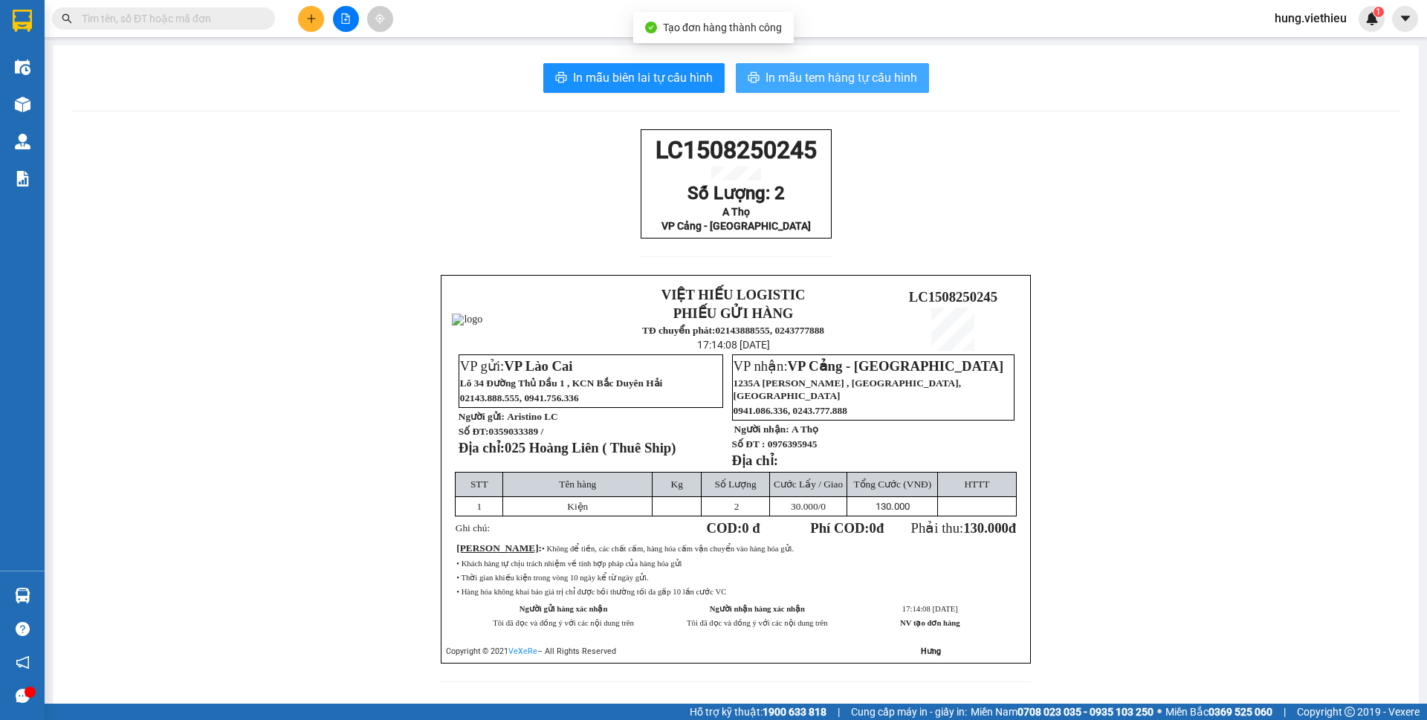
click at [849, 82] on span "In mẫu tem hàng tự cấu hình" at bounding box center [841, 77] width 152 height 19
click at [317, 22] on button at bounding box center [311, 19] width 26 height 26
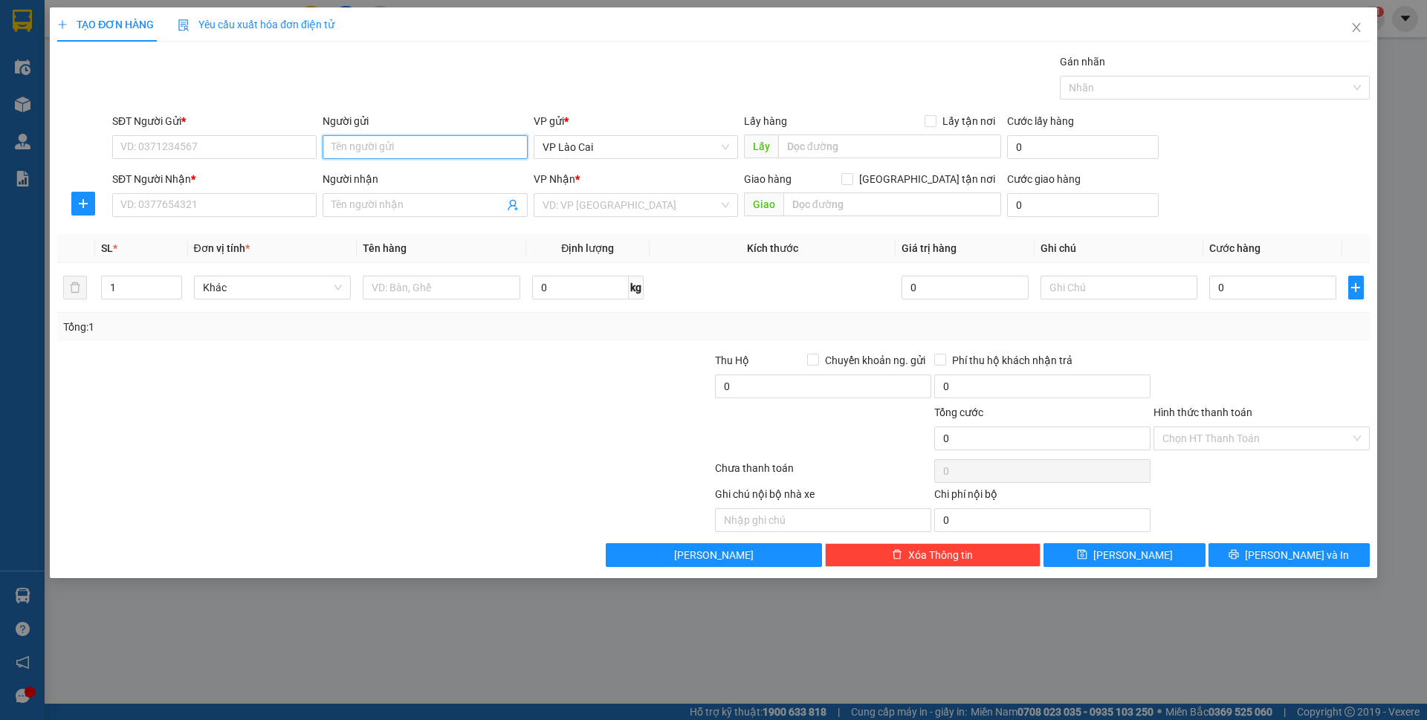
click at [432, 143] on input "Người gửi" at bounding box center [425, 147] width 204 height 24
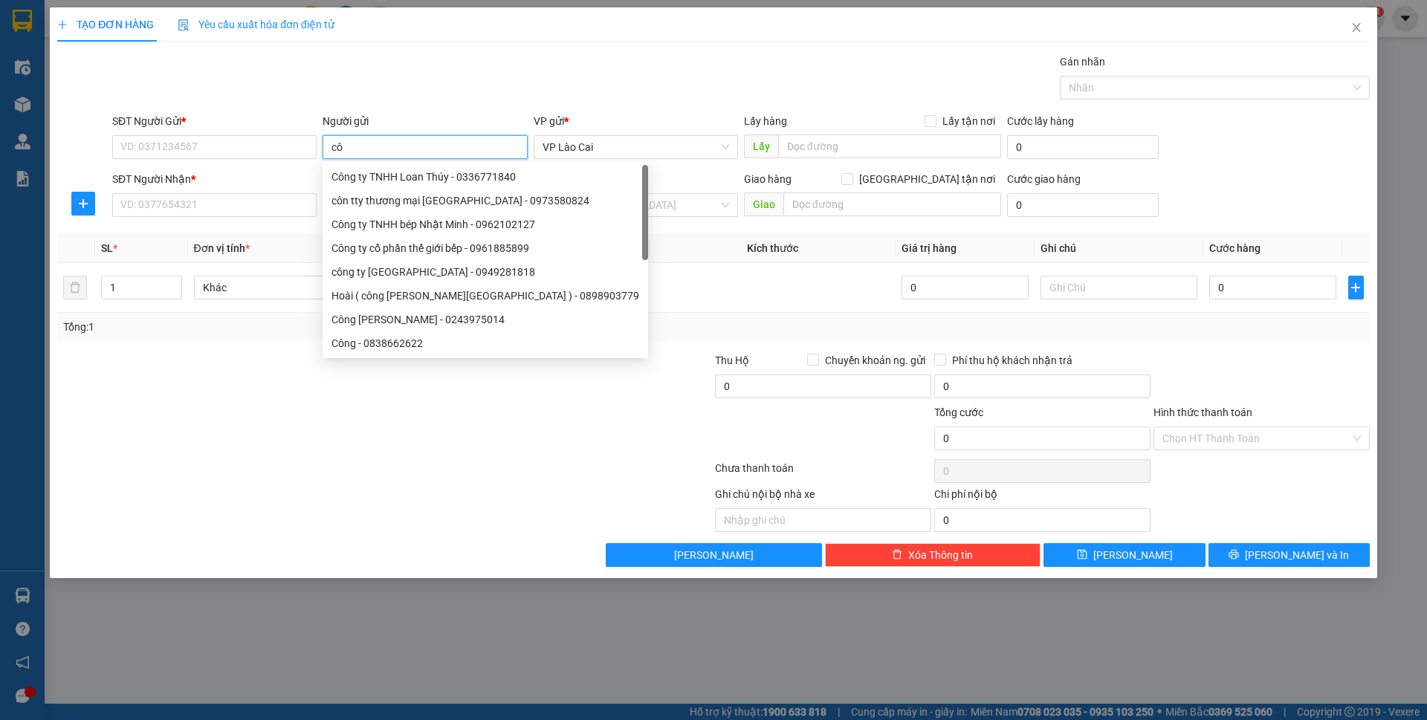
type input "cô r"
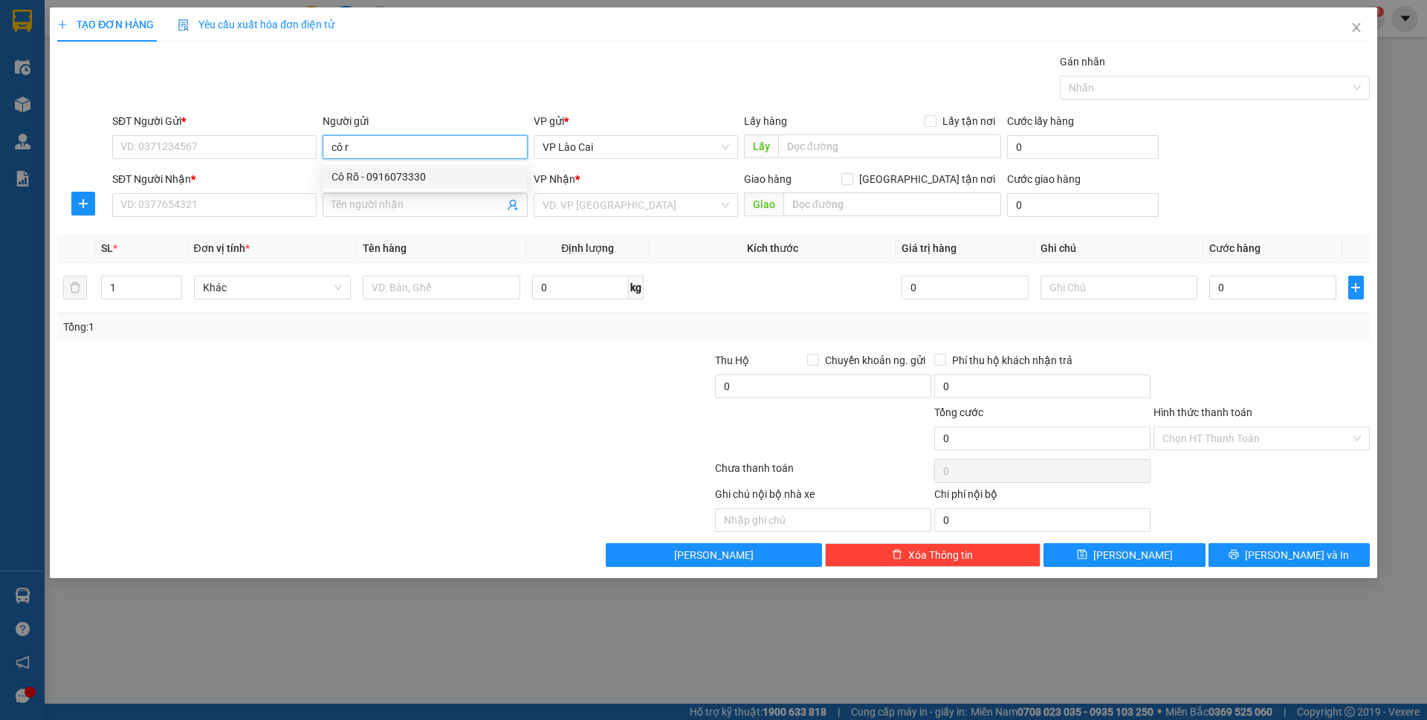
click at [406, 171] on div "Cô Rõ - 0916073330" at bounding box center [424, 177] width 187 height 16
type input "0916073330"
type input "Cô Rõ"
click at [520, 206] on span at bounding box center [425, 205] width 204 height 24
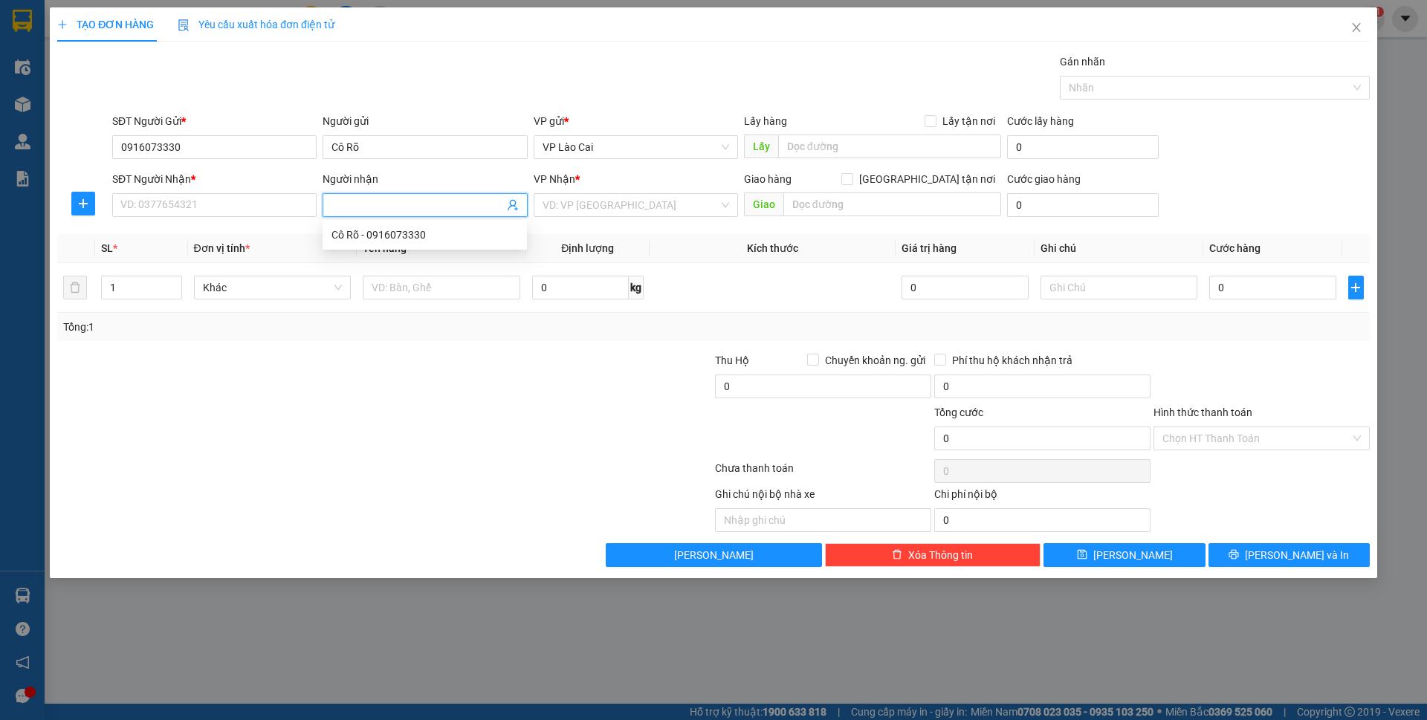
click at [514, 201] on icon "user-add" at bounding box center [513, 205] width 10 height 11
click at [531, 155] on span "Công Ga" at bounding box center [542, 152] width 40 height 12
type input "0919162731"
type input "Công Ga"
type input "2"
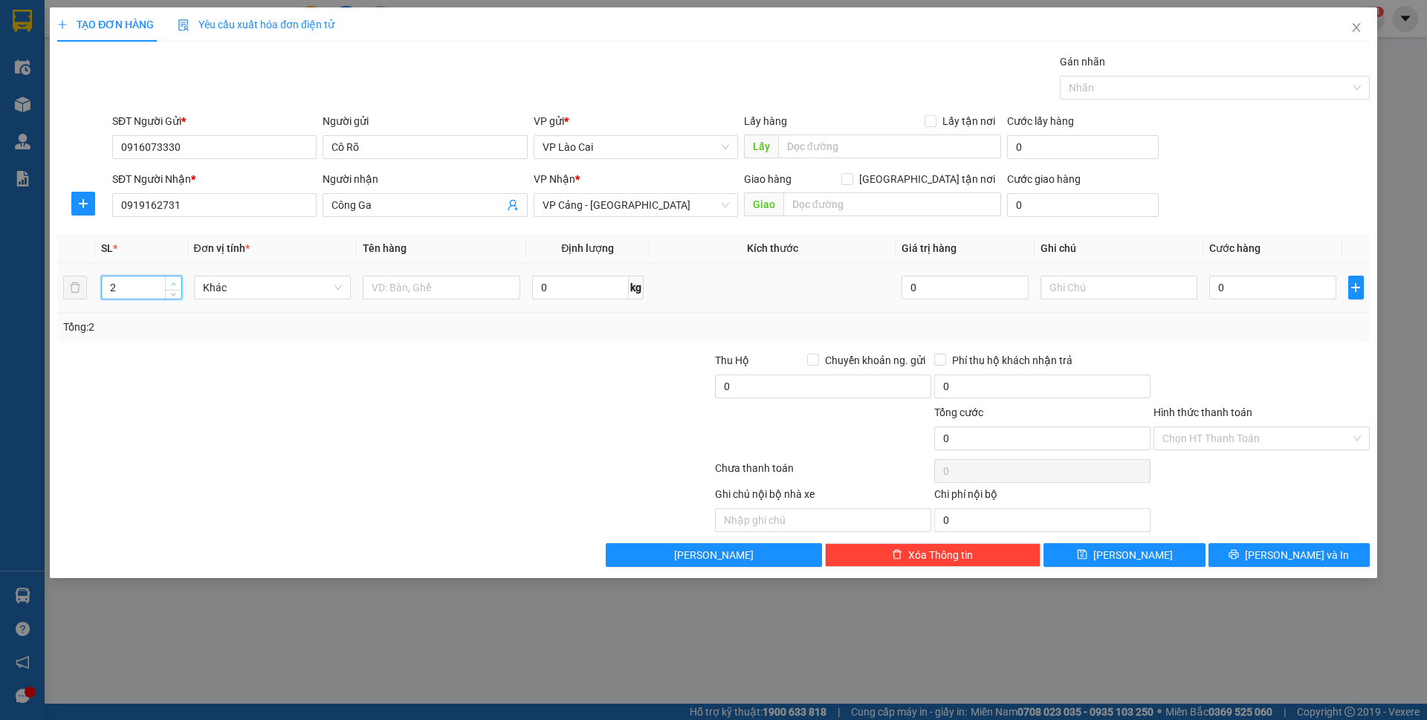
click at [170, 282] on span "up" at bounding box center [173, 283] width 9 height 9
click at [421, 297] on input "text" at bounding box center [442, 288] width 158 height 24
type input "Tải"
click at [1230, 290] on input "0" at bounding box center [1272, 288] width 126 height 24
type input "6"
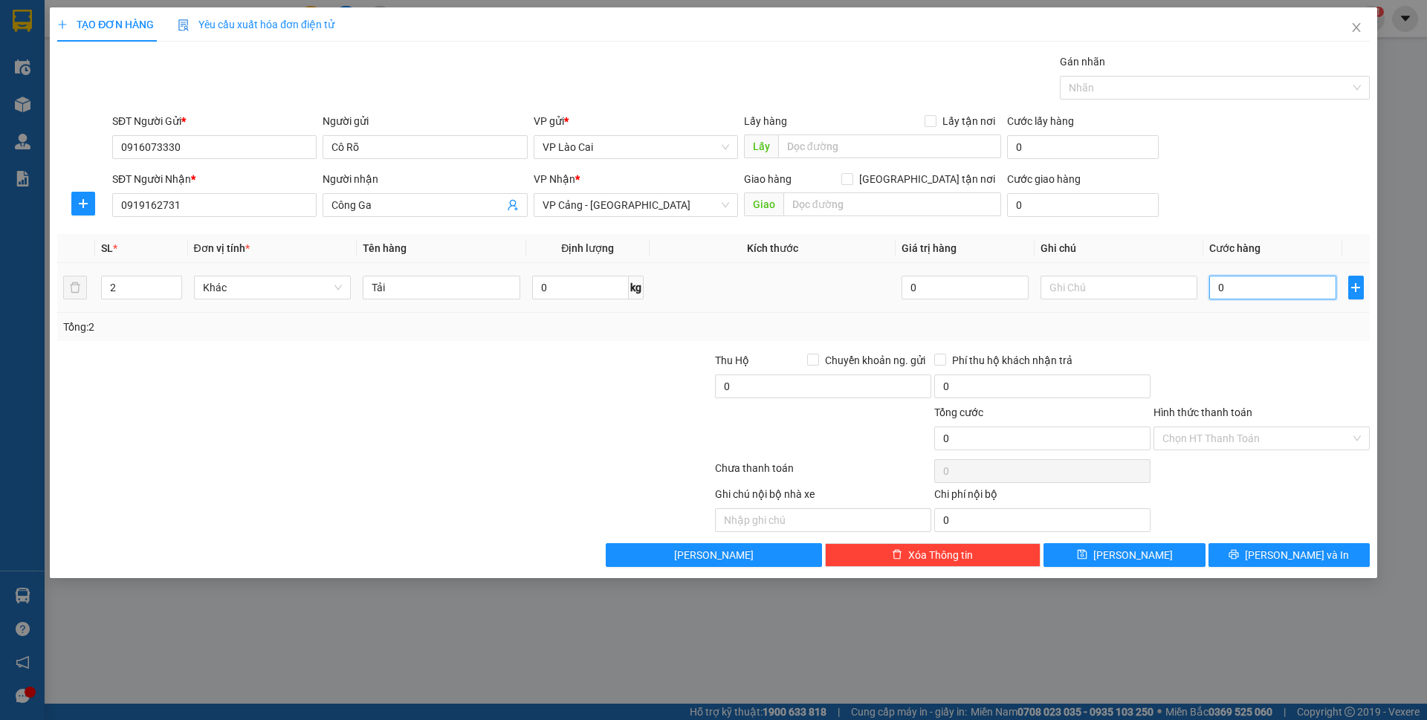
type input "6"
type input "60"
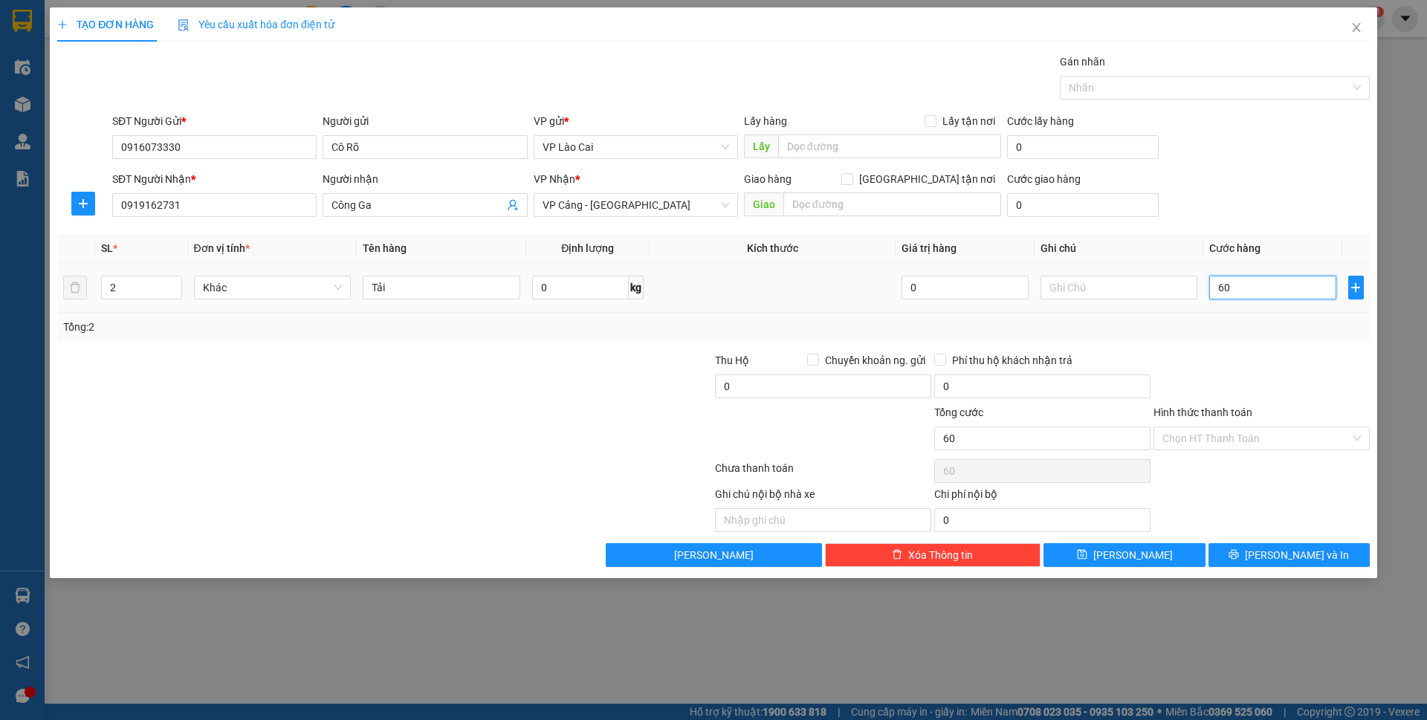
type input "600"
type input "6.000"
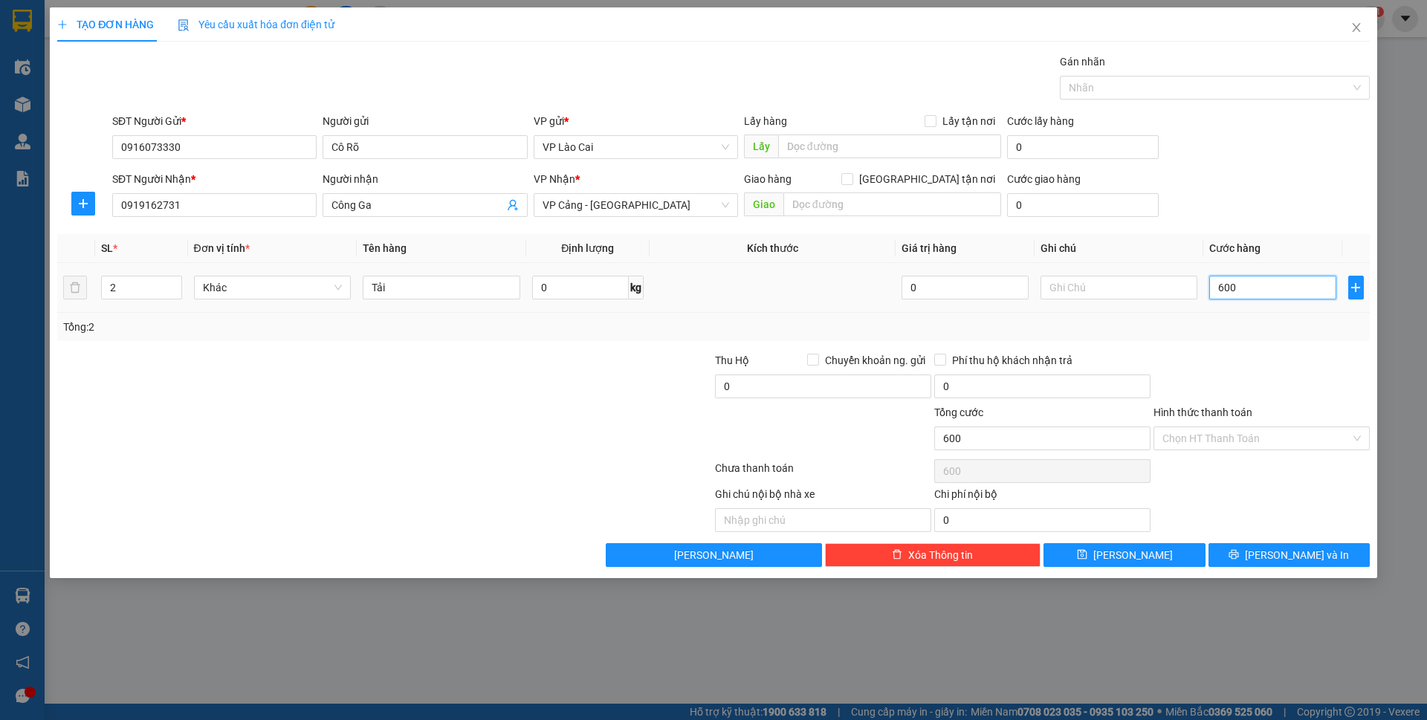
type input "6.000"
type input "60.000"
type input "600.000"
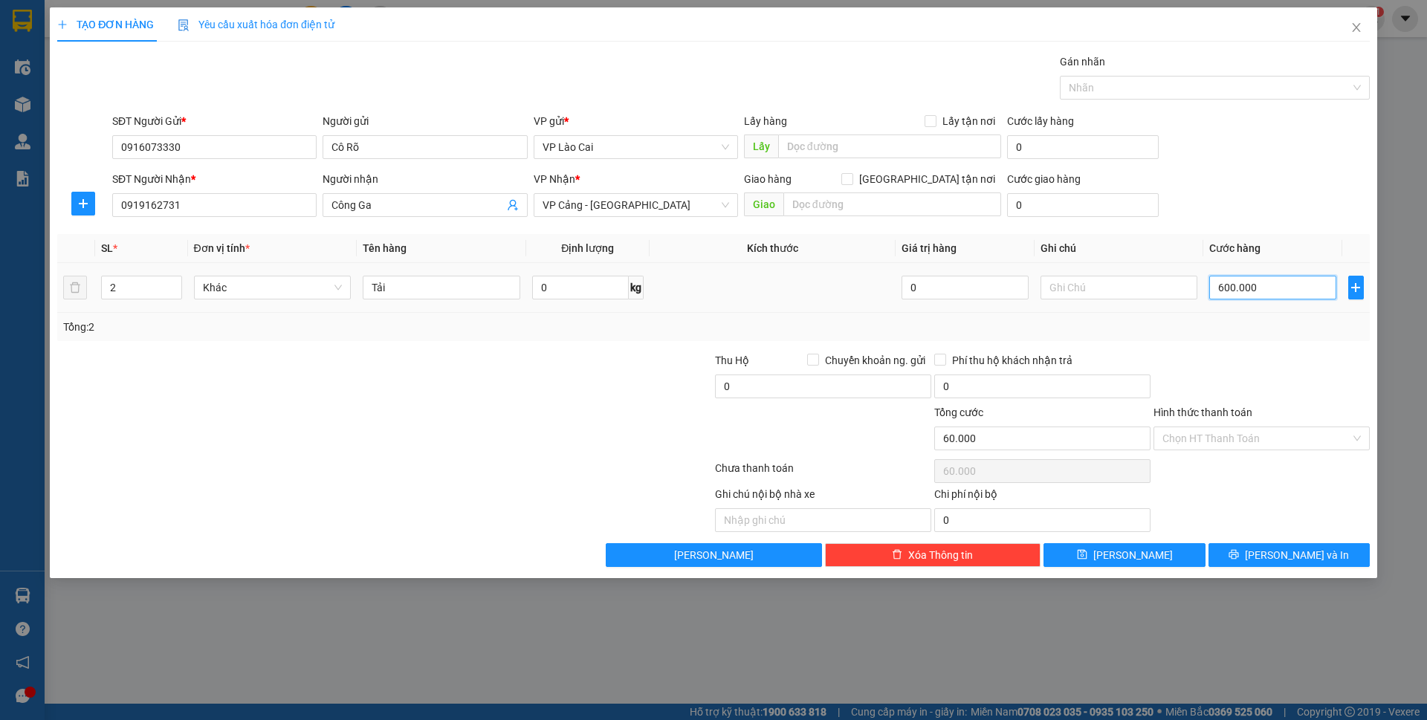
type input "600.000"
click at [1170, 560] on button "[PERSON_NAME]" at bounding box center [1123, 555] width 161 height 24
type input "1"
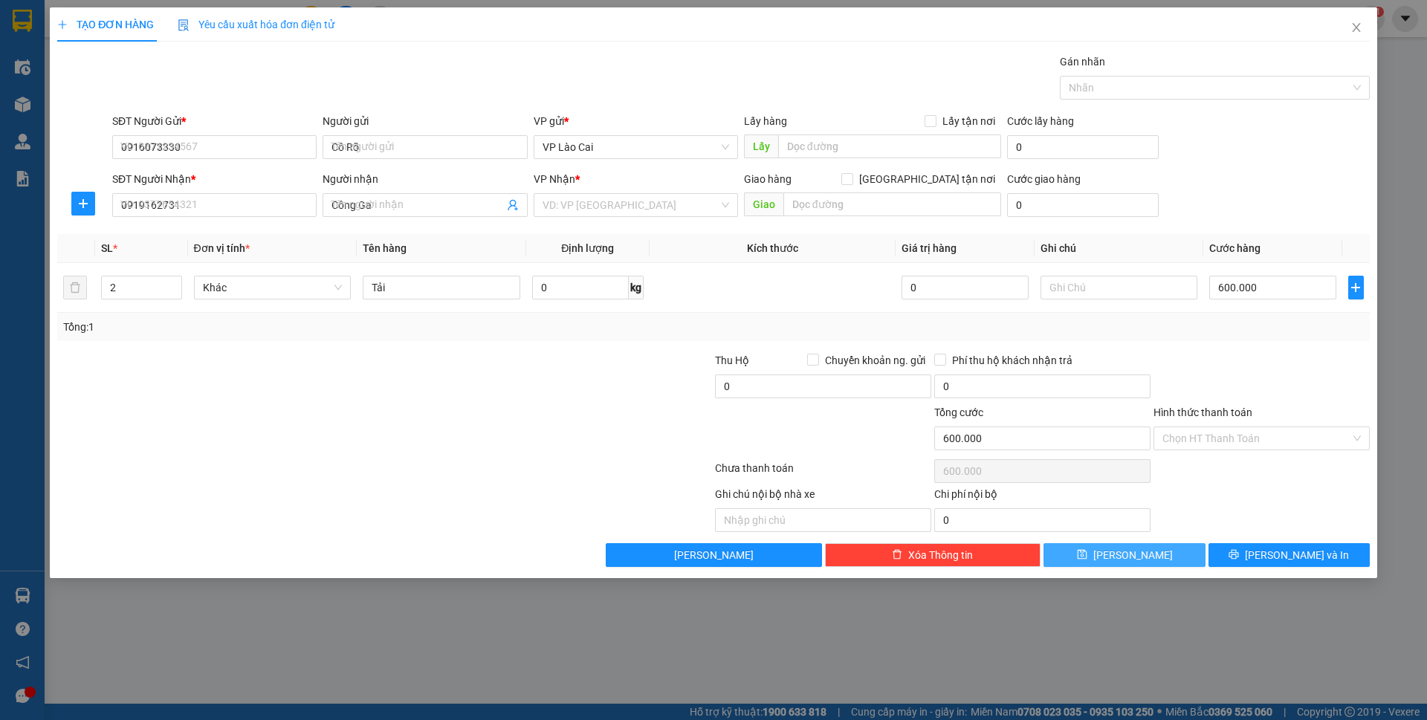
type input "0"
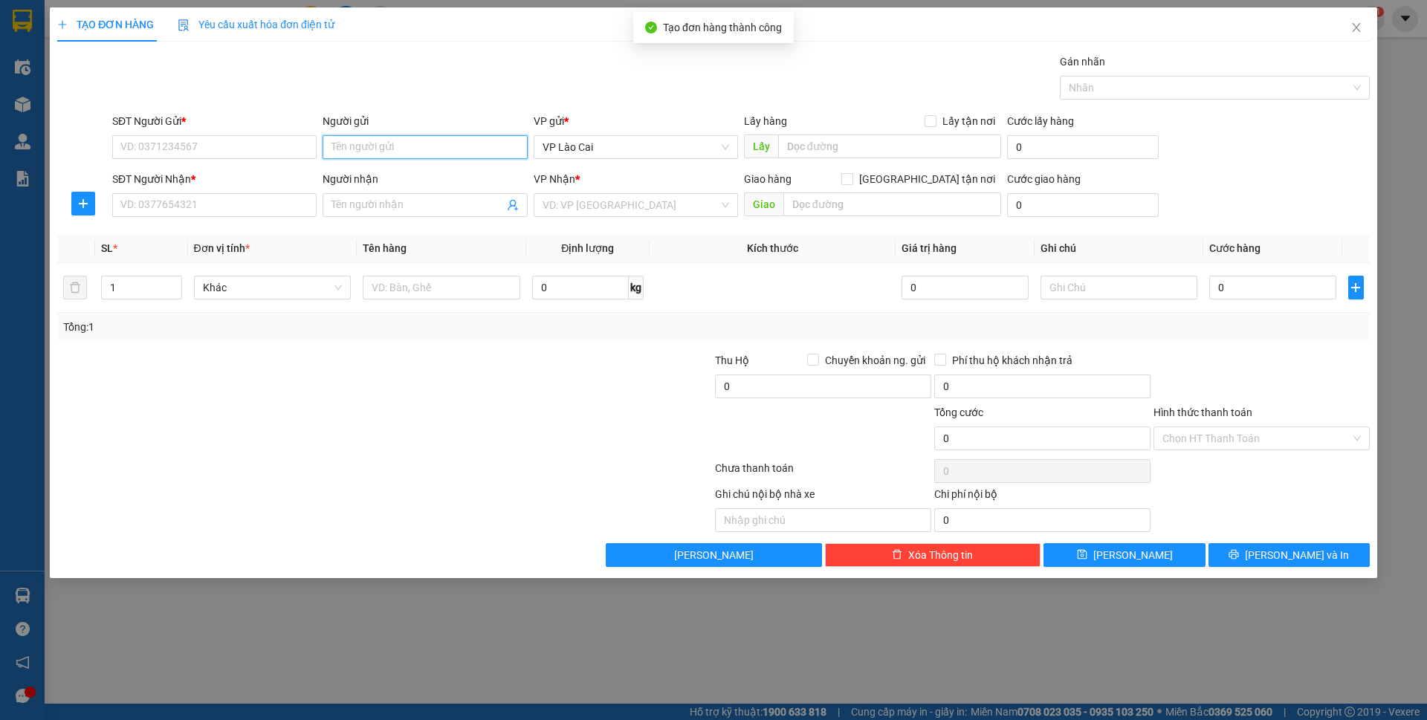
click at [430, 150] on input "Người gửi" at bounding box center [425, 147] width 204 height 24
type input "kiều du"
click at [423, 177] on div "Kiều Du - 0977415894" at bounding box center [424, 177] width 187 height 16
type input "0977415894"
type input "Kiều Du"
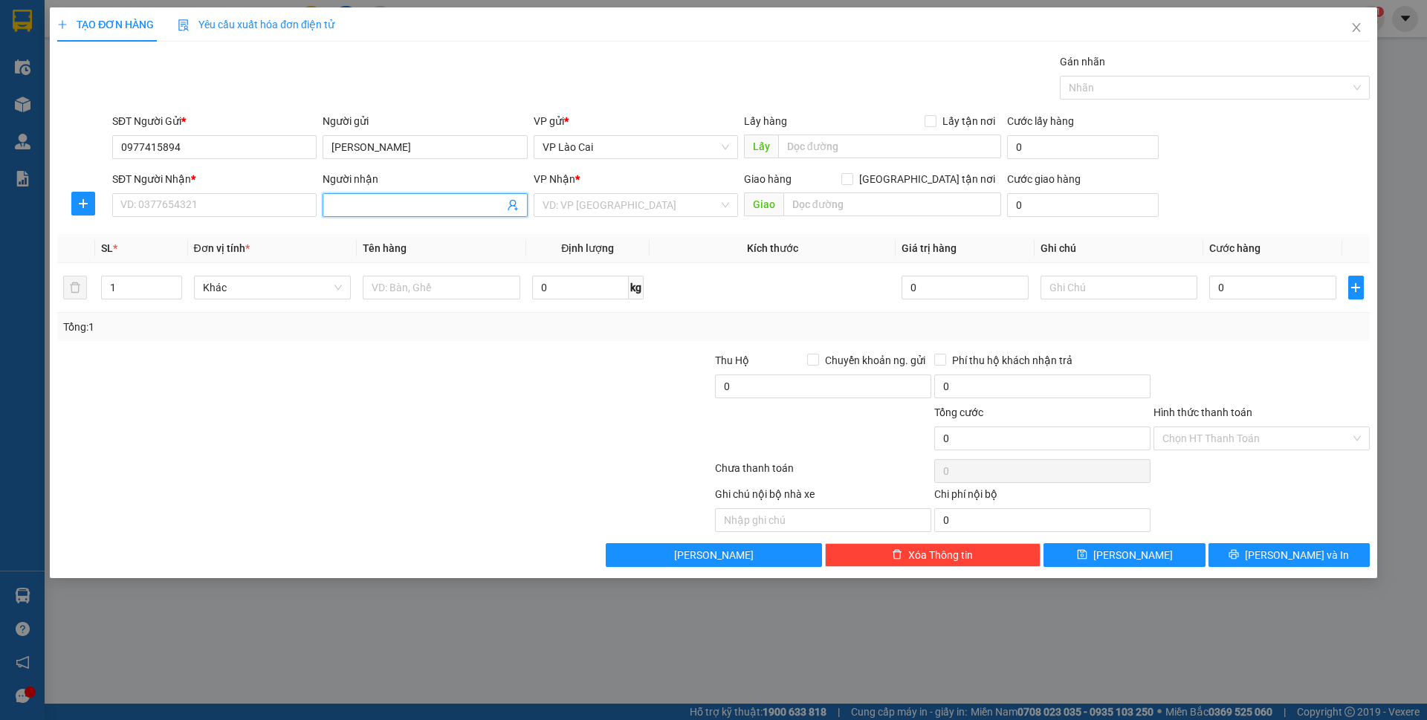
click at [514, 207] on icon "user-add" at bounding box center [513, 205] width 10 height 11
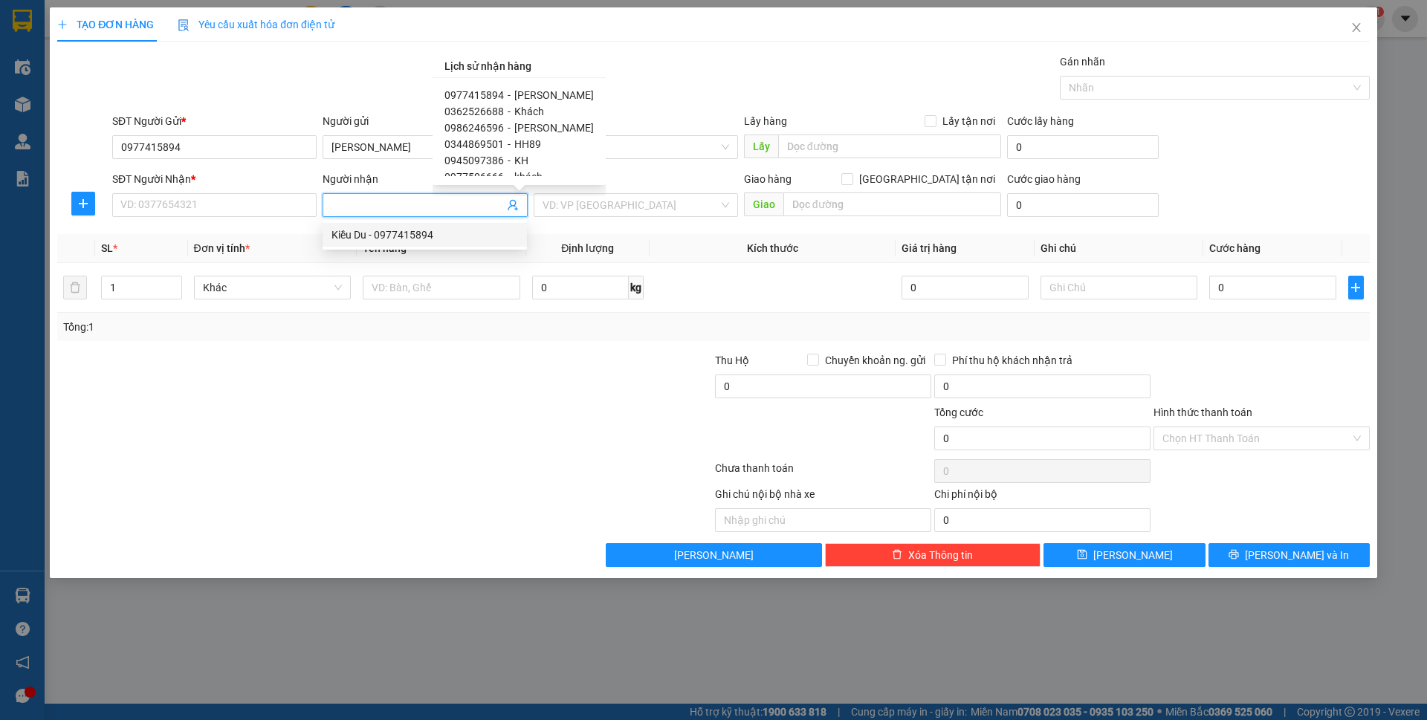
click at [406, 235] on div "Kiều Du - 0977415894" at bounding box center [424, 235] width 187 height 16
type input "0977415894"
type input "Kiều Du"
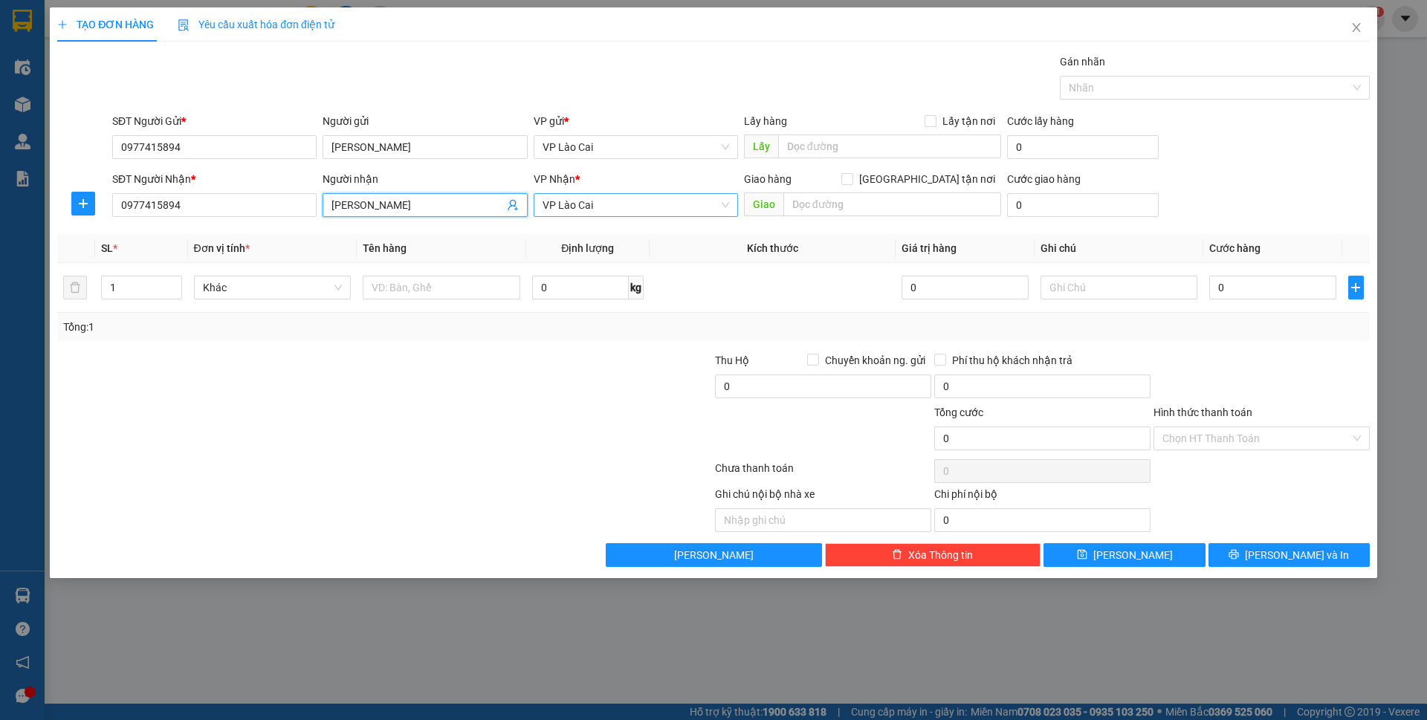
click at [723, 210] on span "VP Lào Cai" at bounding box center [635, 205] width 187 height 22
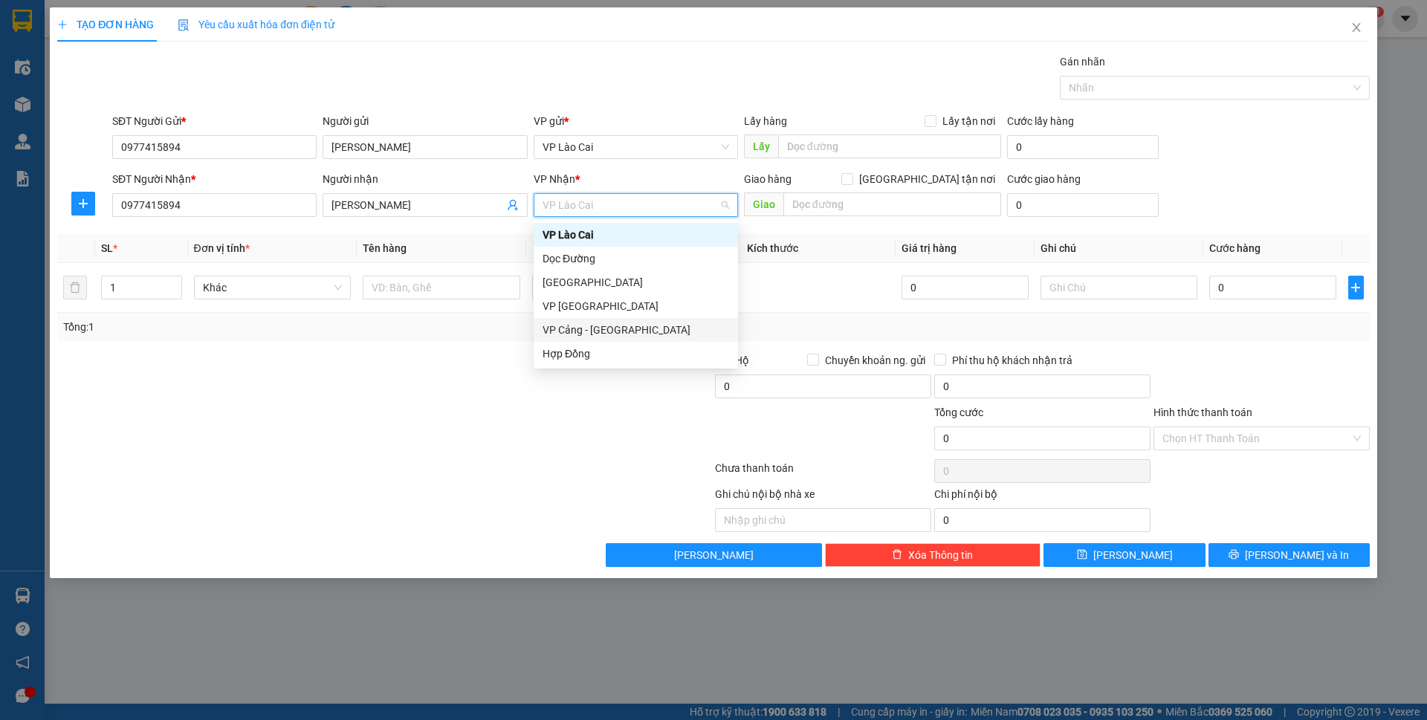
click at [583, 334] on div "VP Cảng - Hà Nội" at bounding box center [635, 330] width 187 height 16
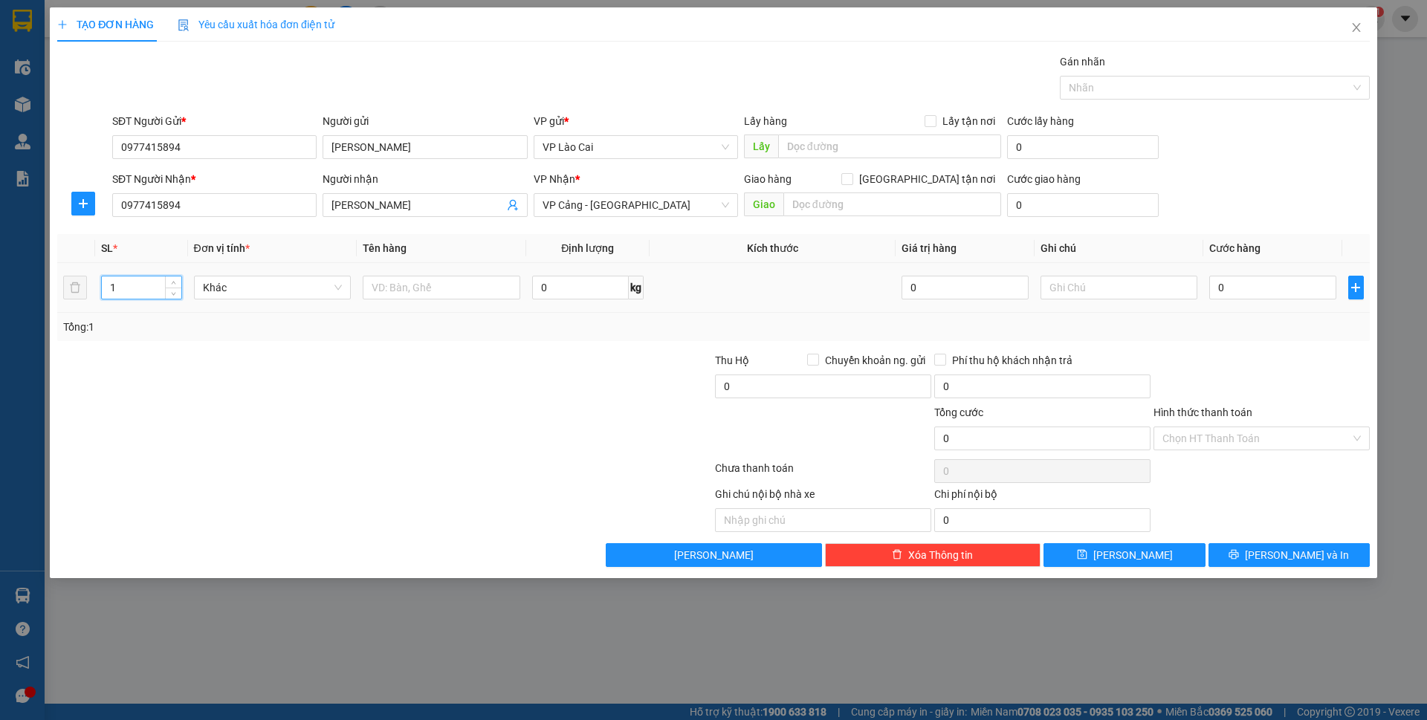
click at [131, 284] on input "1" at bounding box center [141, 287] width 79 height 22
type input "100"
click at [421, 305] on td at bounding box center [441, 288] width 169 height 50
click at [425, 294] on input "text" at bounding box center [442, 288] width 158 height 24
type input "Kiện"
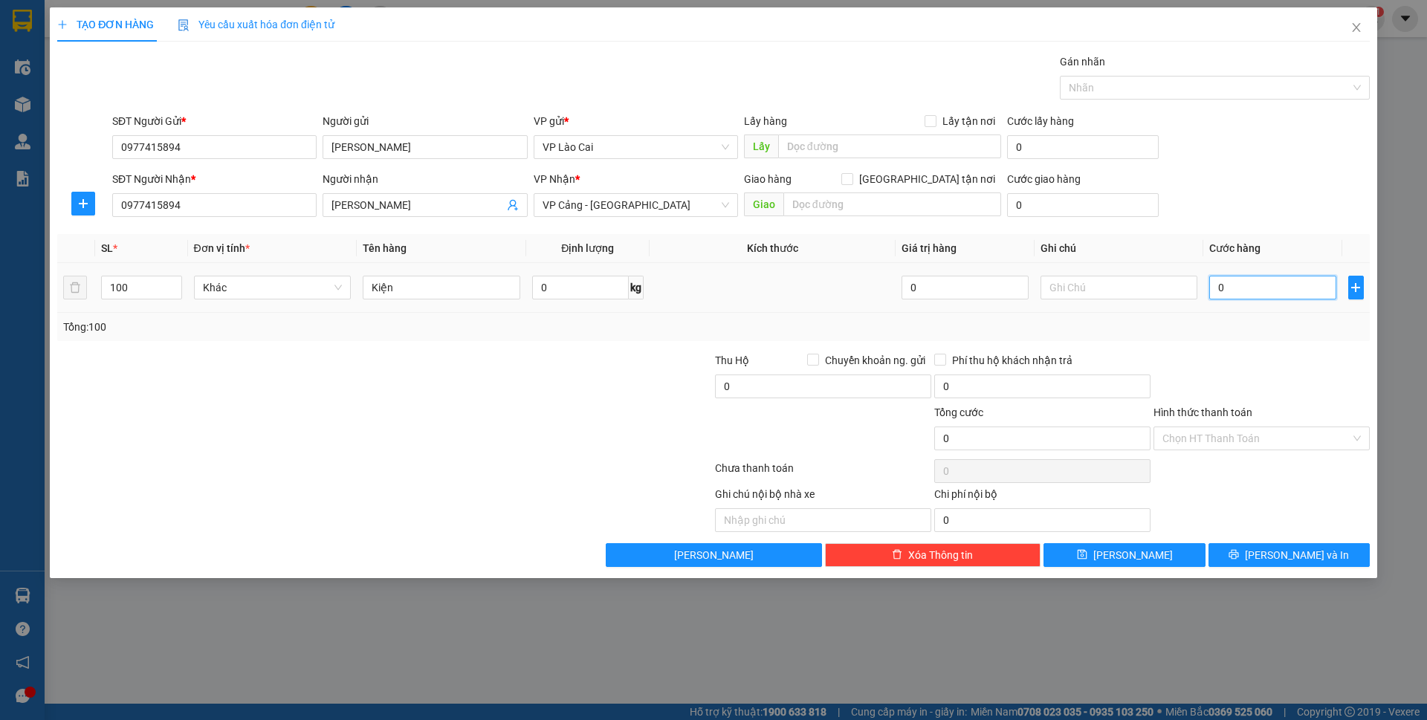
click at [1248, 288] on input "0" at bounding box center [1272, 288] width 126 height 24
type input "1"
type input "10"
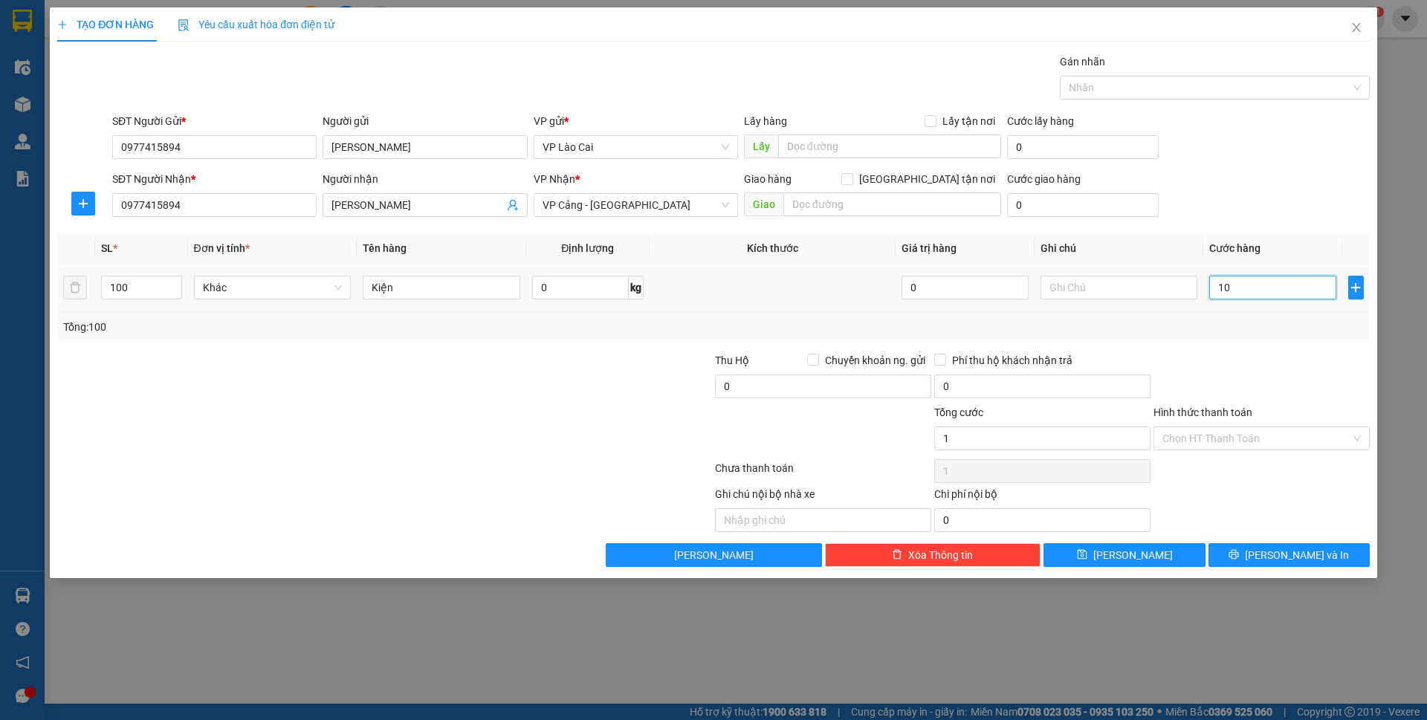
type input "10"
type input "100"
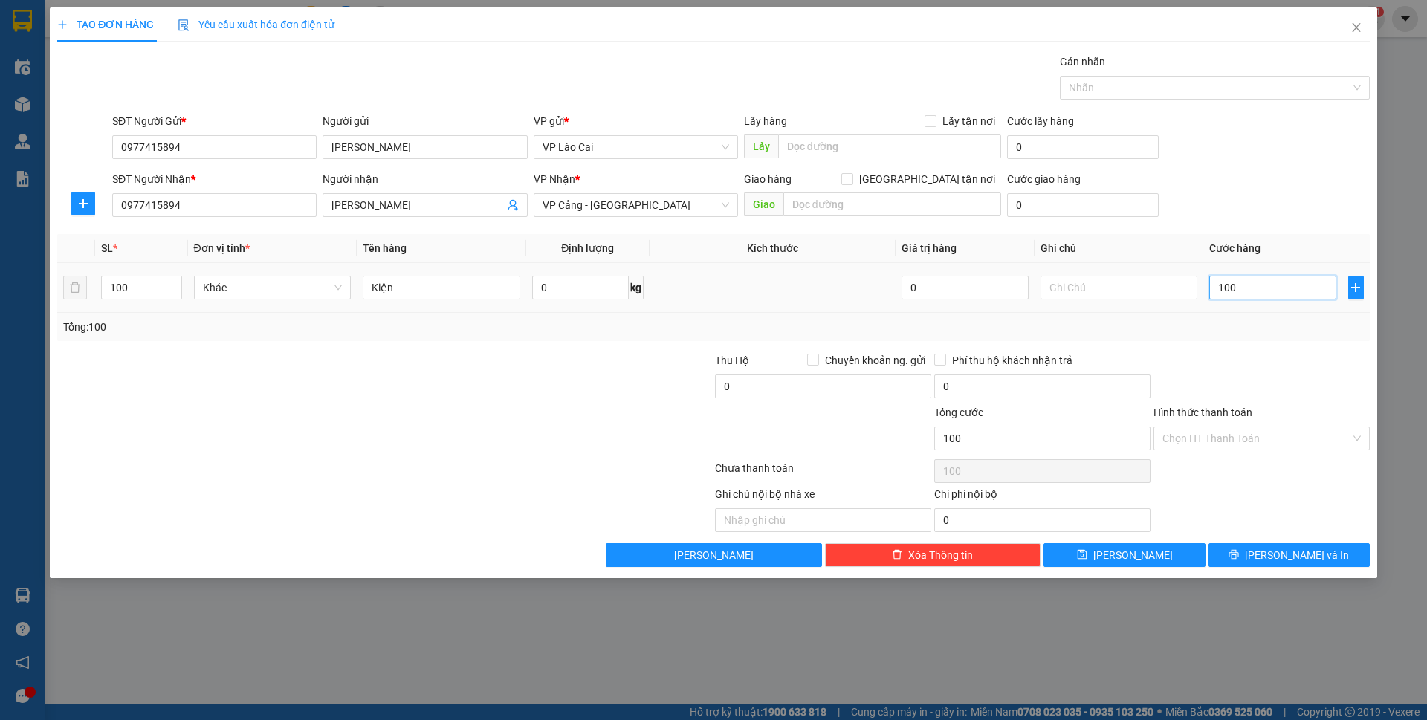
type input "1.000"
type input "10.000"
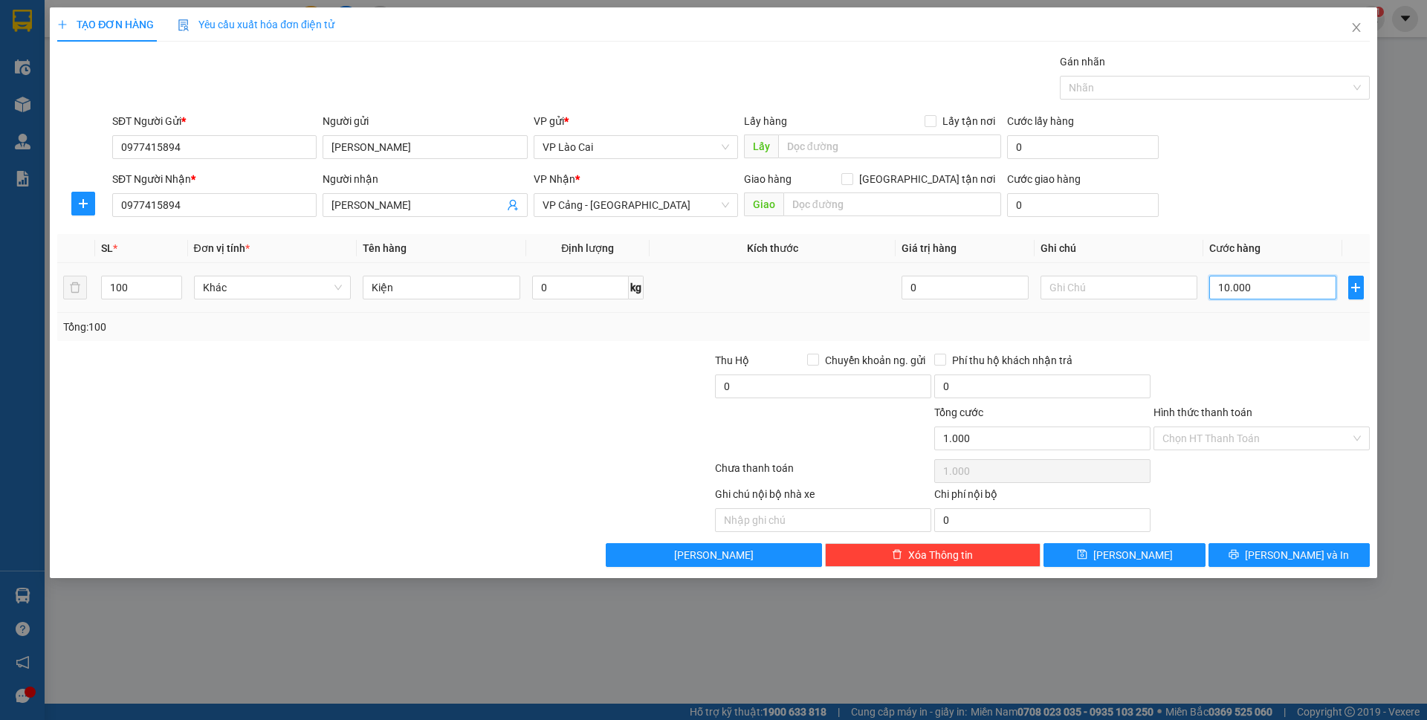
type input "10.000"
type input "100.000"
type input "1.000.000"
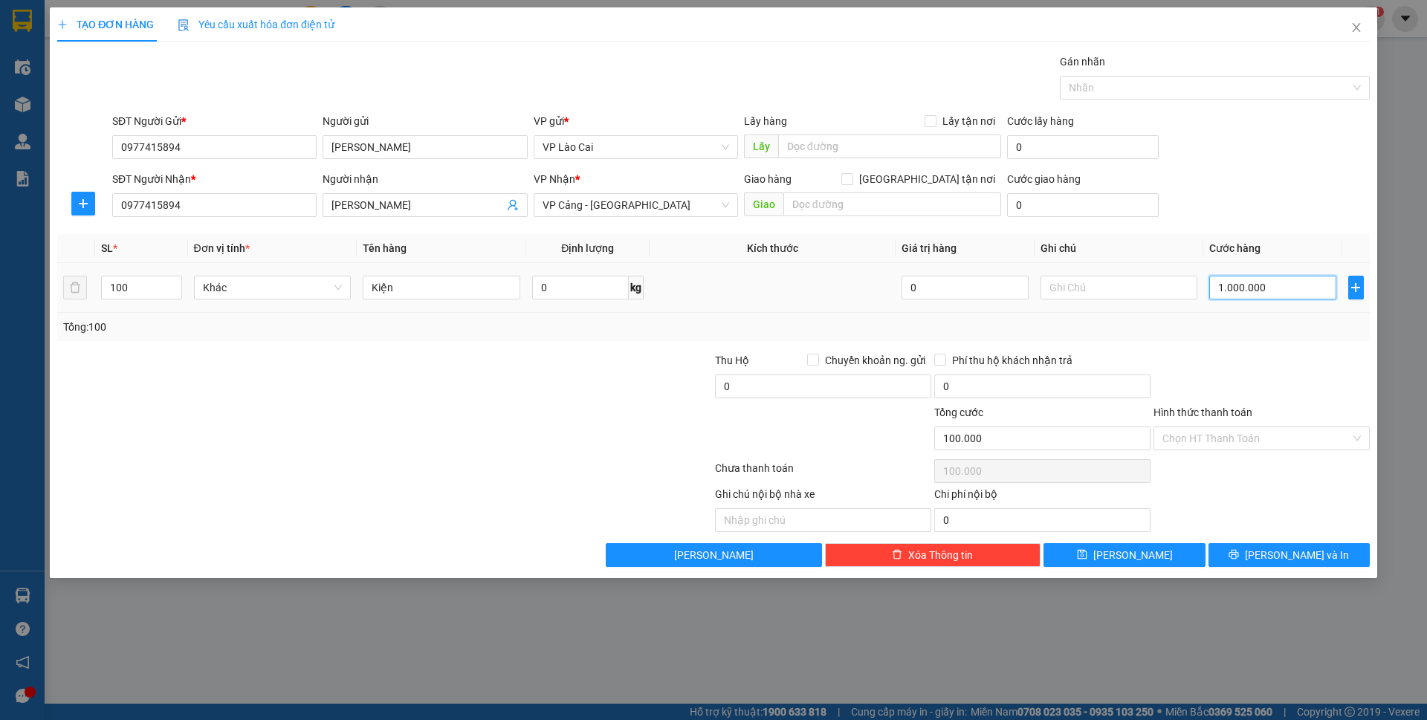
type input "1.000.000"
click at [1128, 555] on span "[PERSON_NAME]" at bounding box center [1133, 555] width 80 height 16
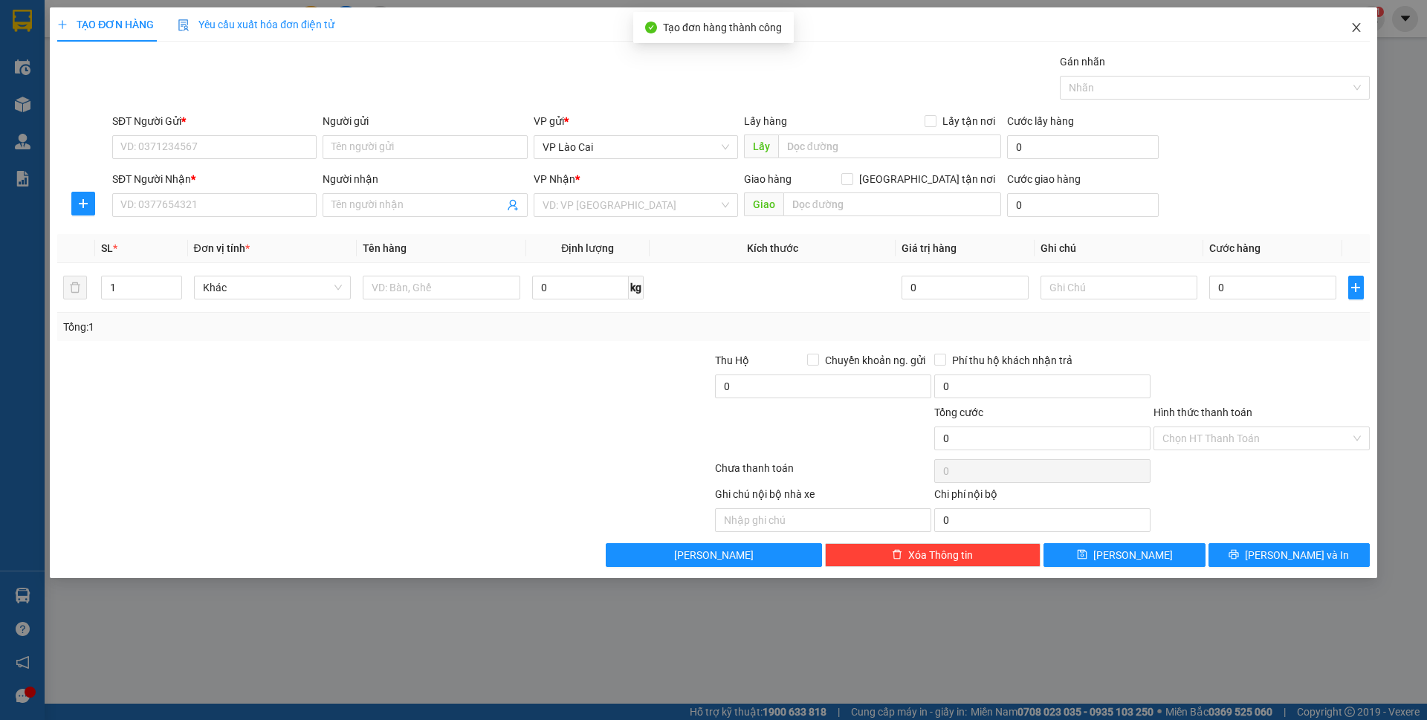
click at [1357, 33] on icon "close" at bounding box center [1356, 28] width 12 height 12
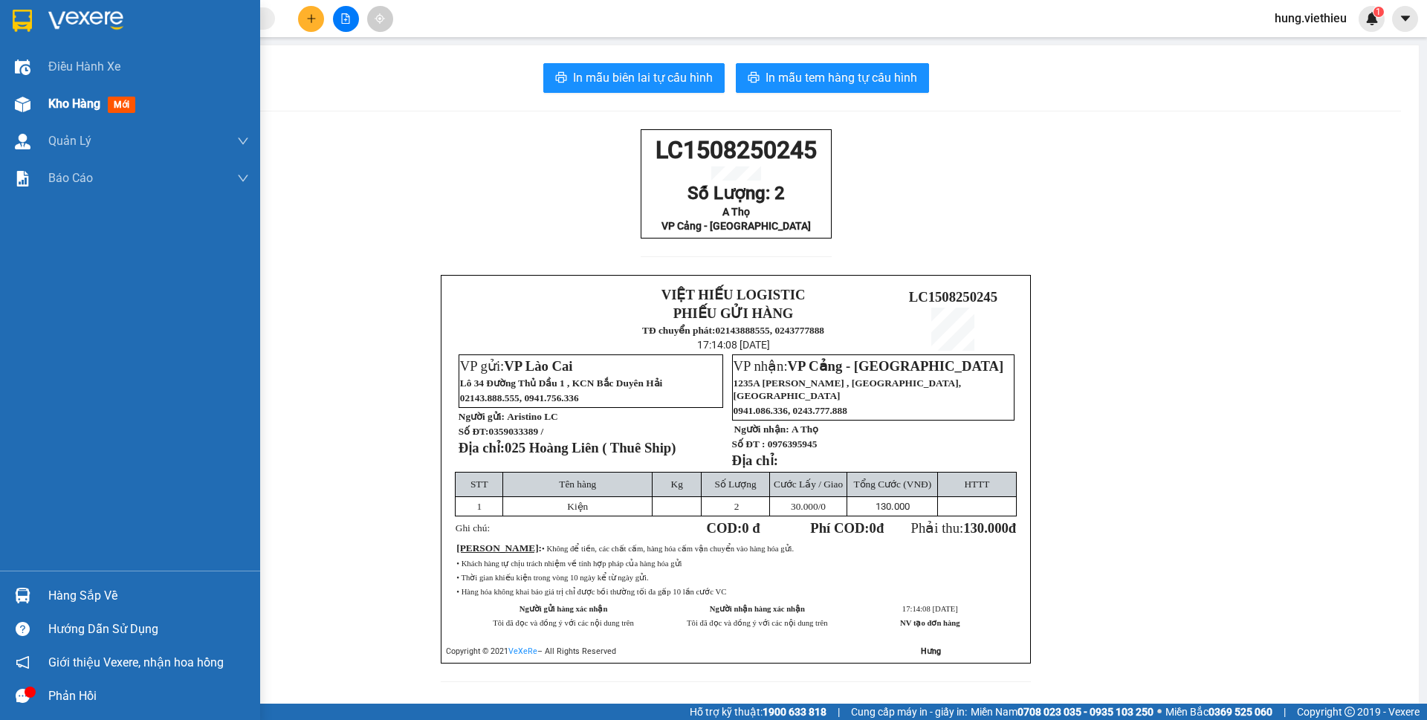
click at [77, 101] on span "Kho hàng" at bounding box center [74, 104] width 52 height 14
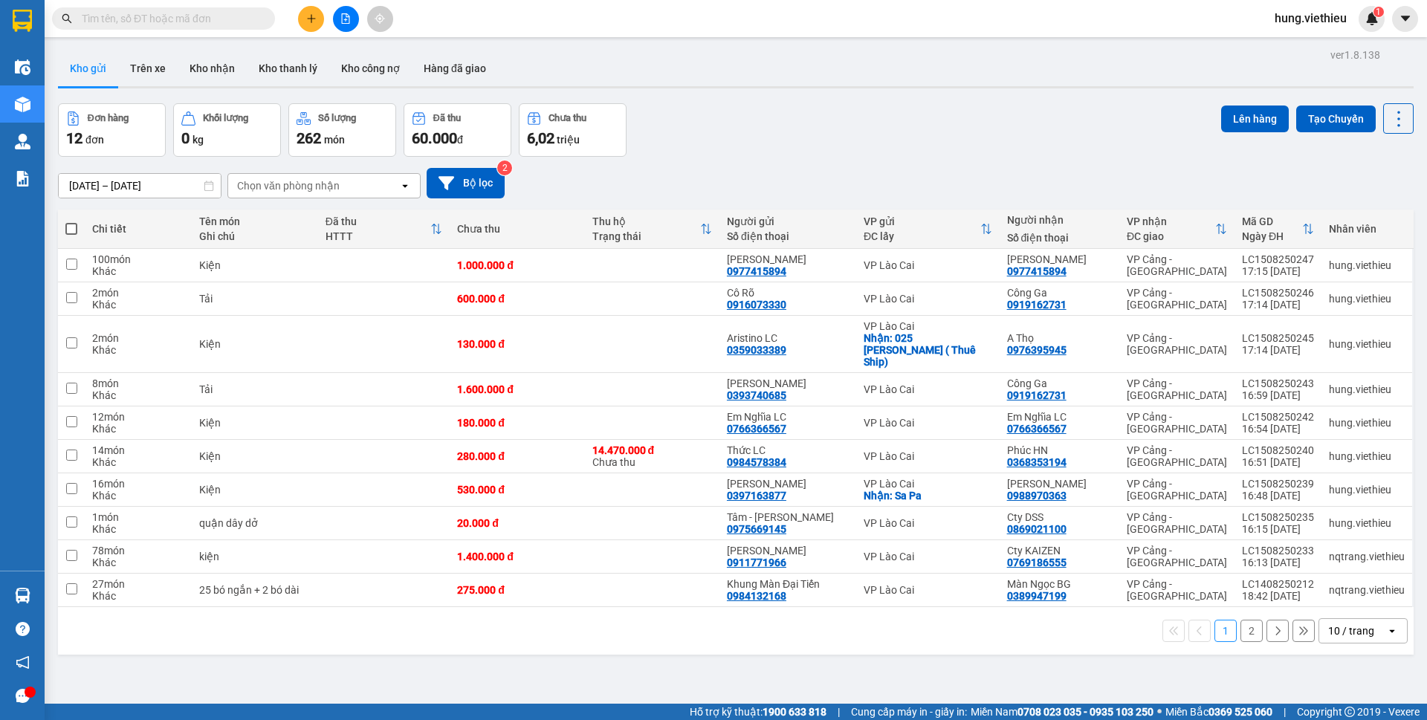
click at [1348, 625] on div "10 / trang" at bounding box center [1351, 630] width 46 height 15
click at [1360, 511] on span "20 / trang" at bounding box center [1342, 506] width 48 height 15
